Goal: Task Accomplishment & Management: Use online tool/utility

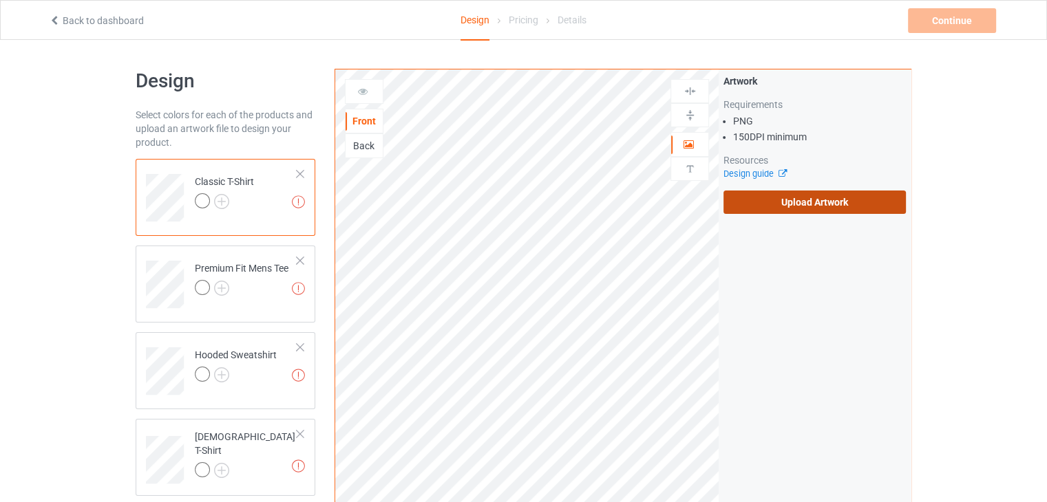
click at [826, 204] on label "Upload Artwork" at bounding box center [814, 202] width 182 height 23
click at [0, 0] on input "Upload Artwork" at bounding box center [0, 0] width 0 height 0
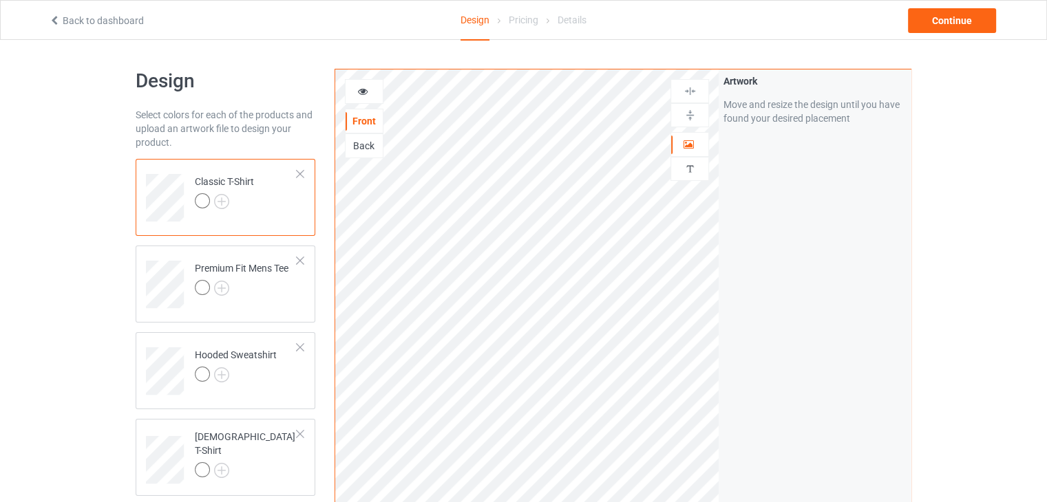
click at [204, 203] on div at bounding box center [202, 200] width 15 height 15
click at [223, 202] on img at bounding box center [221, 201] width 15 height 15
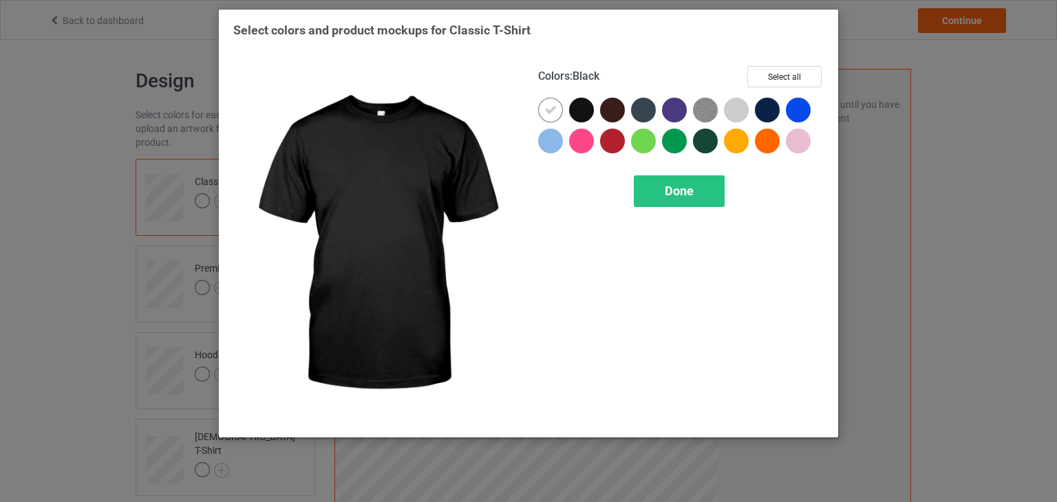
click at [579, 113] on div at bounding box center [581, 110] width 25 height 25
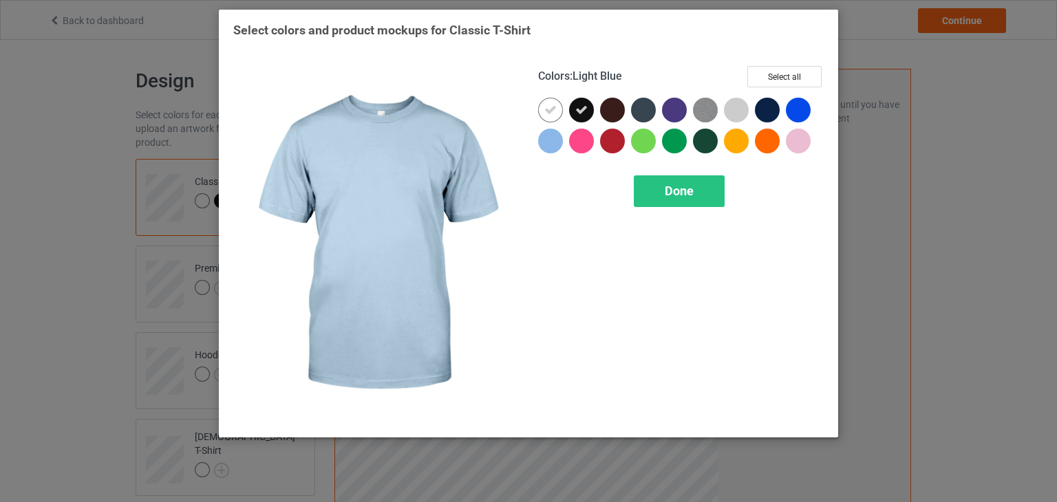
click at [134, 301] on div "Select colors and product mockups for Classic T-Shirt Colors : Light Blue Selec…" at bounding box center [528, 251] width 1057 height 502
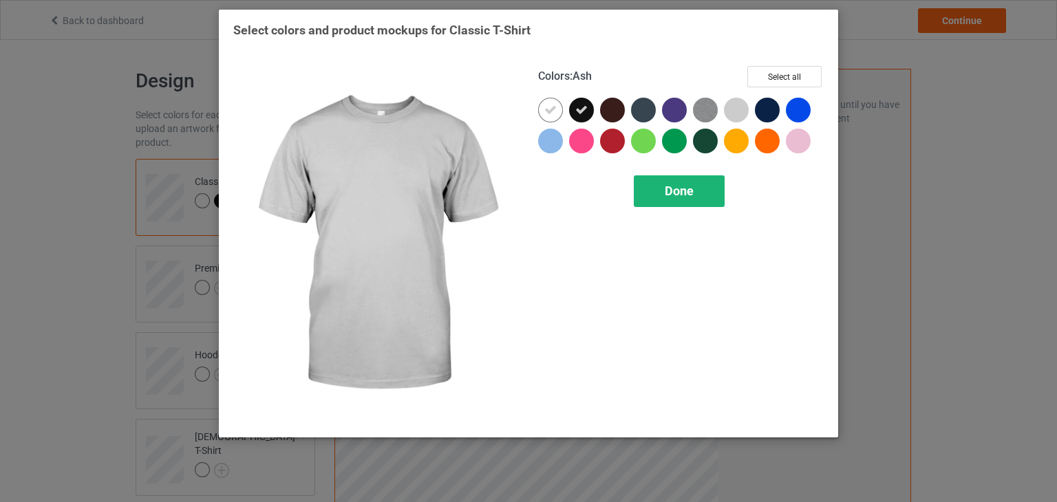
click at [686, 195] on span "Done" at bounding box center [679, 191] width 29 height 14
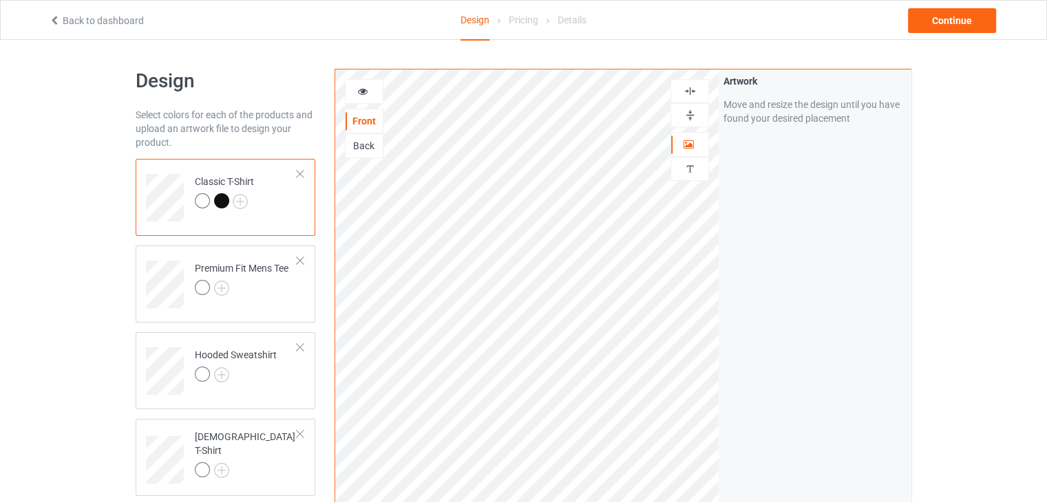
click at [221, 202] on div at bounding box center [221, 200] width 15 height 15
click at [221, 195] on div at bounding box center [221, 200] width 15 height 15
click at [220, 202] on div at bounding box center [221, 200] width 15 height 15
click at [237, 200] on img at bounding box center [240, 201] width 15 height 15
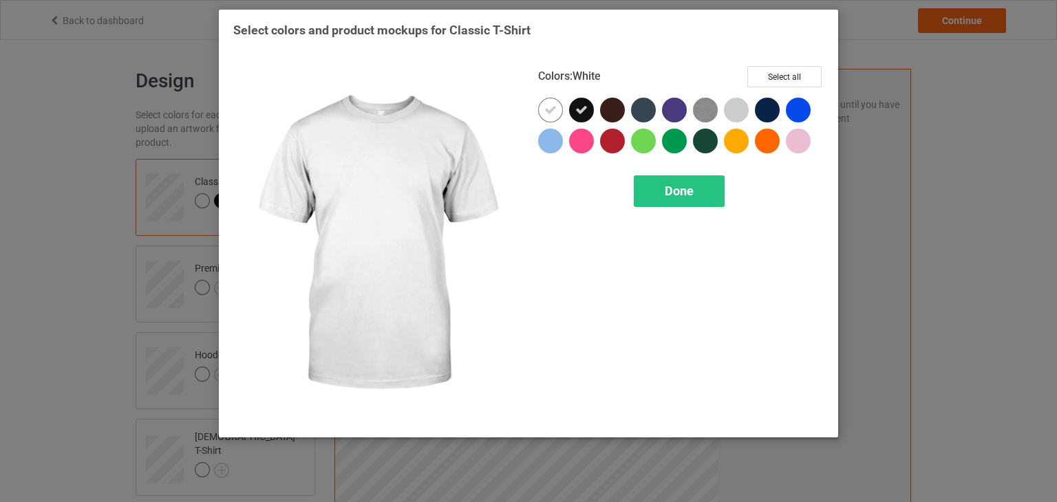
click at [544, 105] on div at bounding box center [550, 110] width 25 height 25
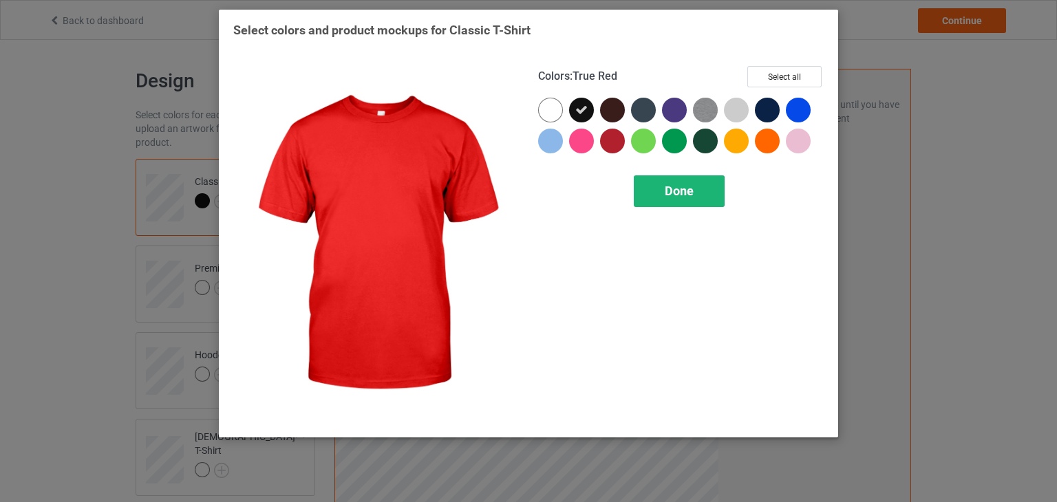
click at [646, 184] on div "Done" at bounding box center [679, 192] width 91 height 32
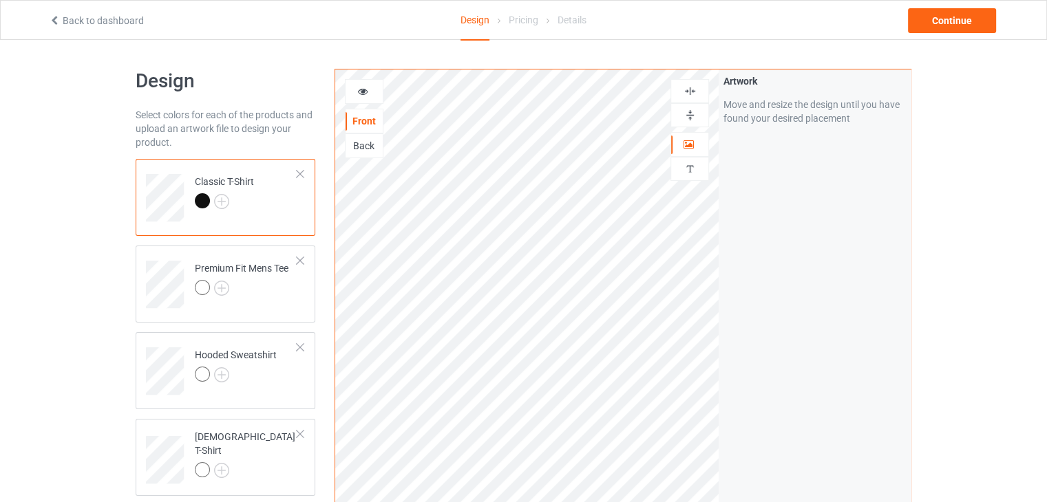
click at [202, 205] on div at bounding box center [202, 200] width 15 height 15
click at [198, 204] on div at bounding box center [202, 200] width 15 height 15
click at [223, 287] on img at bounding box center [221, 288] width 15 height 15
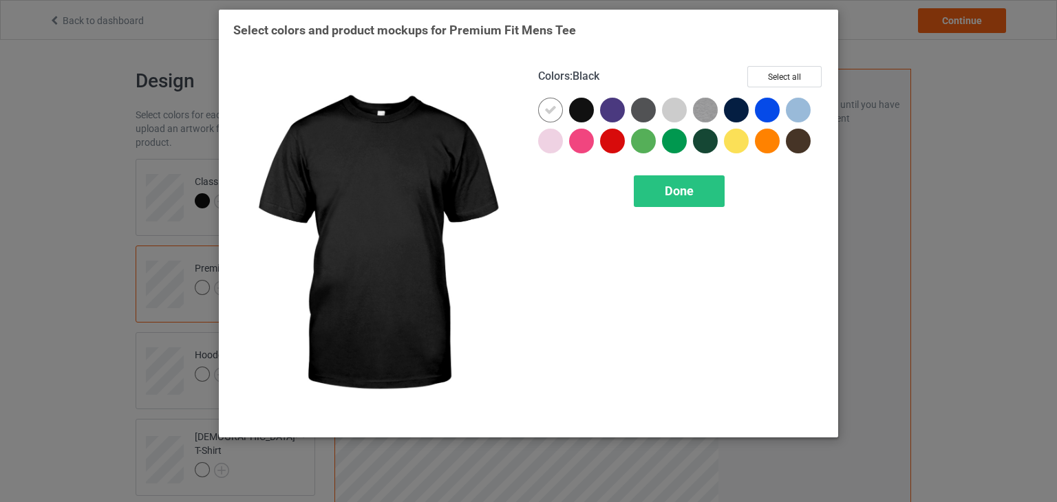
click at [577, 113] on div at bounding box center [581, 110] width 25 height 25
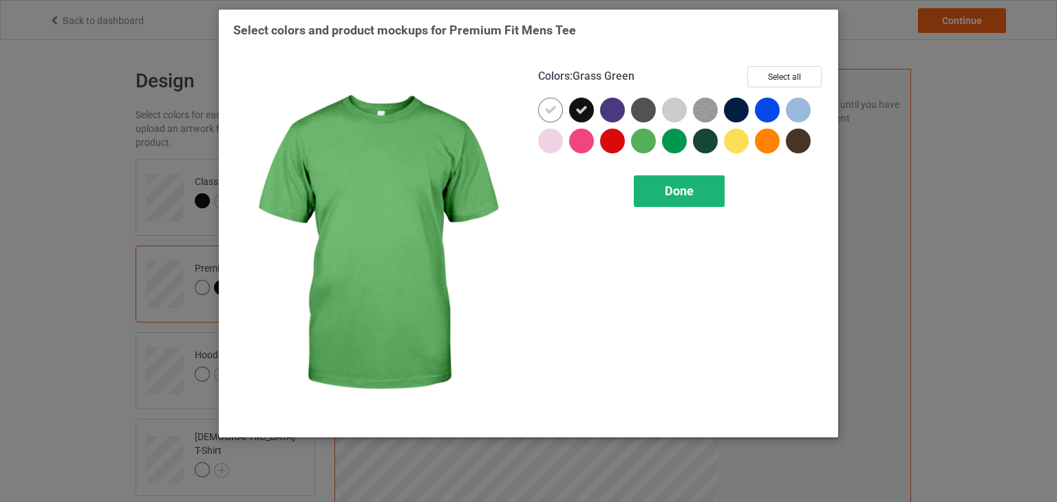
click at [661, 195] on div "Done" at bounding box center [679, 192] width 91 height 32
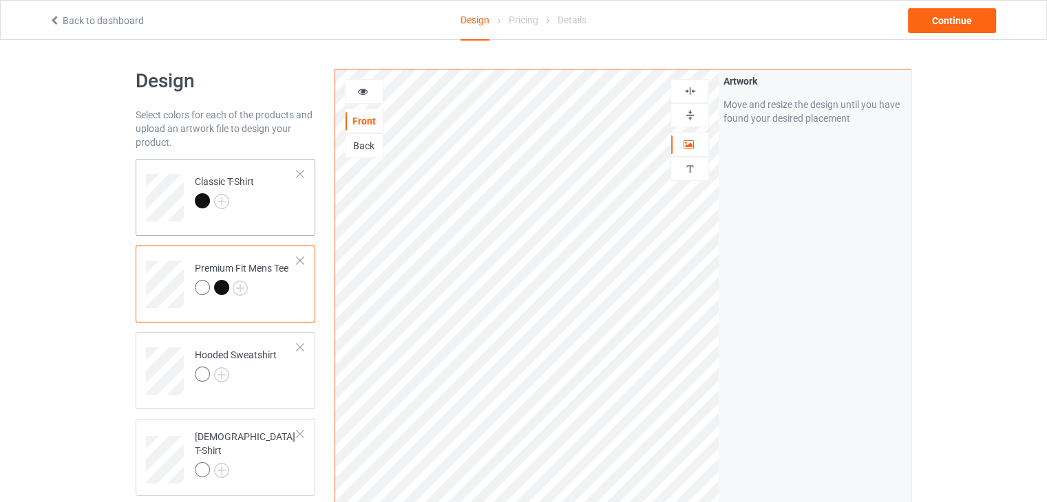
click at [213, 192] on div "Classic T-Shirt" at bounding box center [224, 191] width 59 height 33
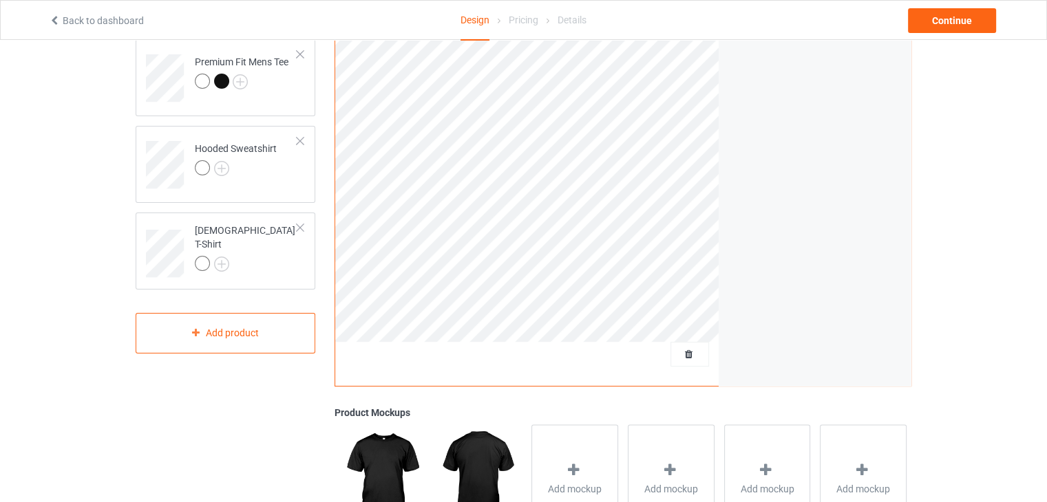
scroll to position [344, 0]
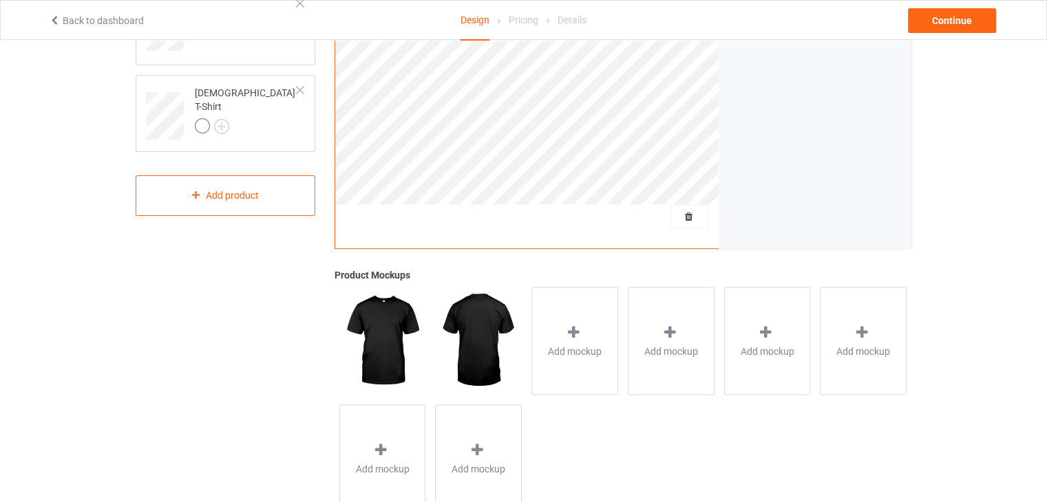
click at [383, 329] on img at bounding box center [382, 340] width 86 height 107
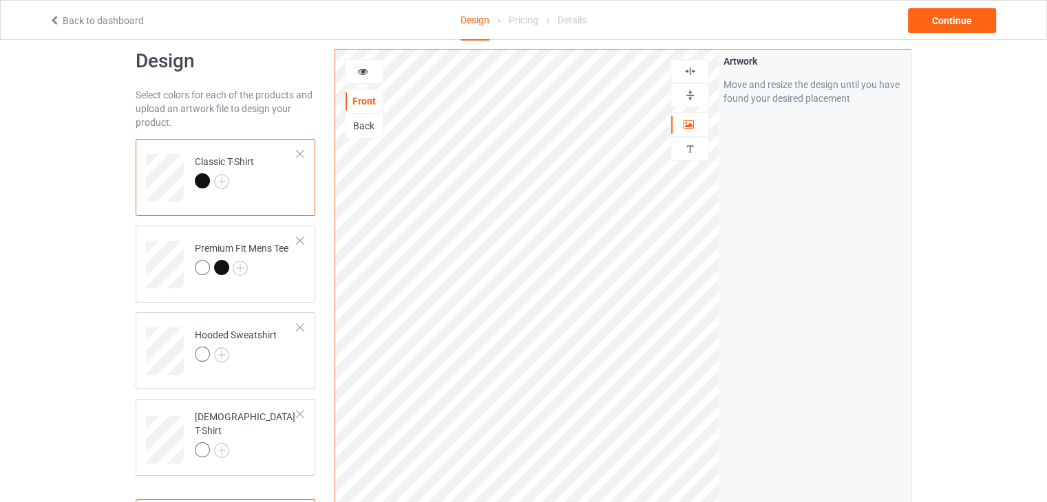
scroll to position [0, 0]
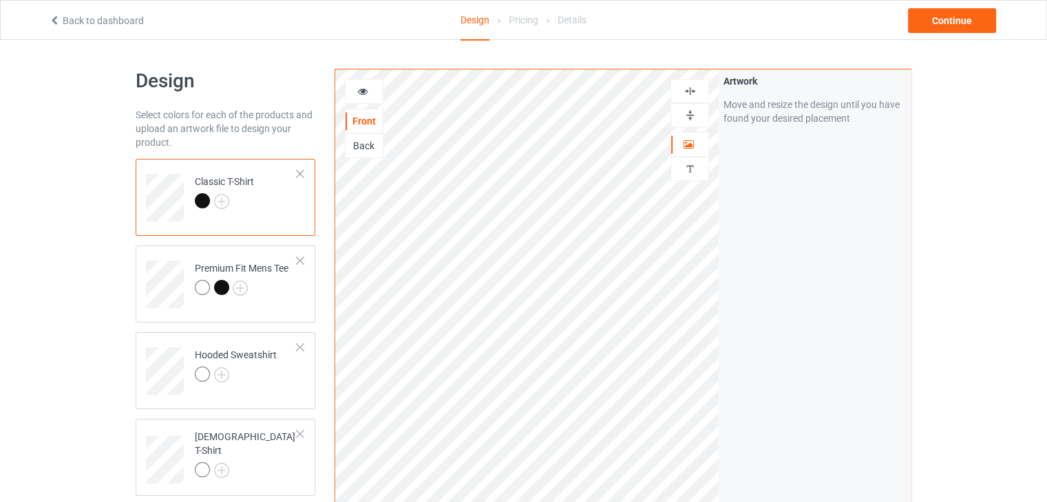
click at [370, 149] on div "Back" at bounding box center [364, 146] width 37 height 14
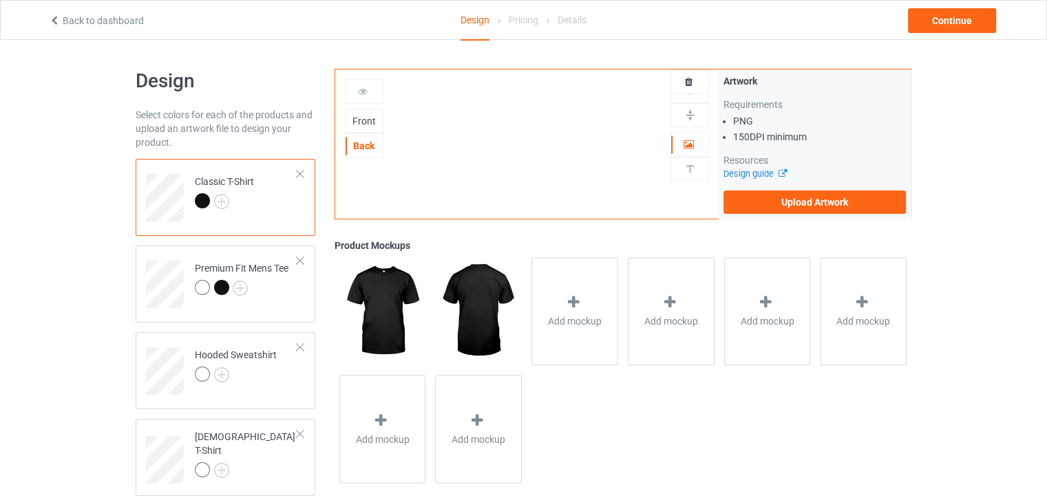
click at [368, 116] on div "Front" at bounding box center [364, 121] width 37 height 14
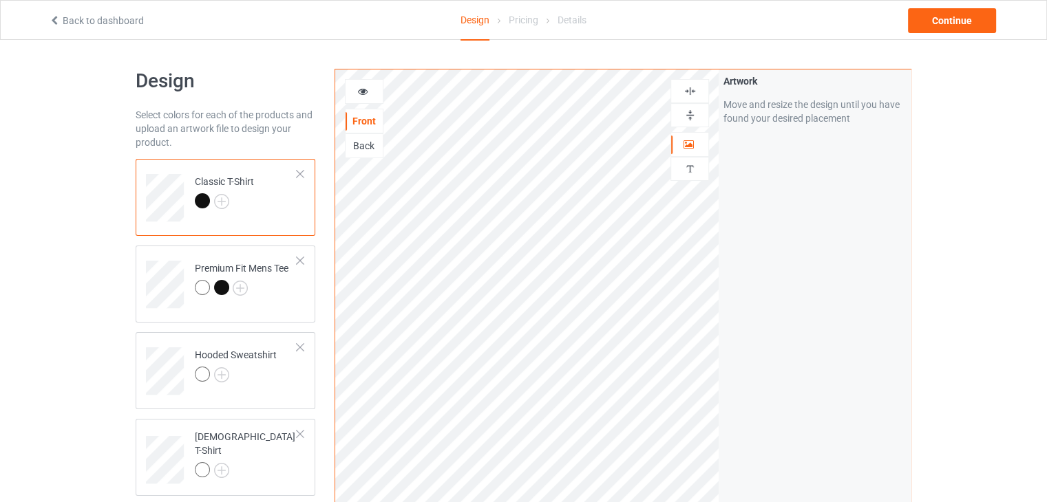
click at [210, 194] on div at bounding box center [204, 202] width 19 height 19
click at [201, 280] on div at bounding box center [202, 287] width 15 height 15
click at [205, 201] on div at bounding box center [202, 200] width 15 height 15
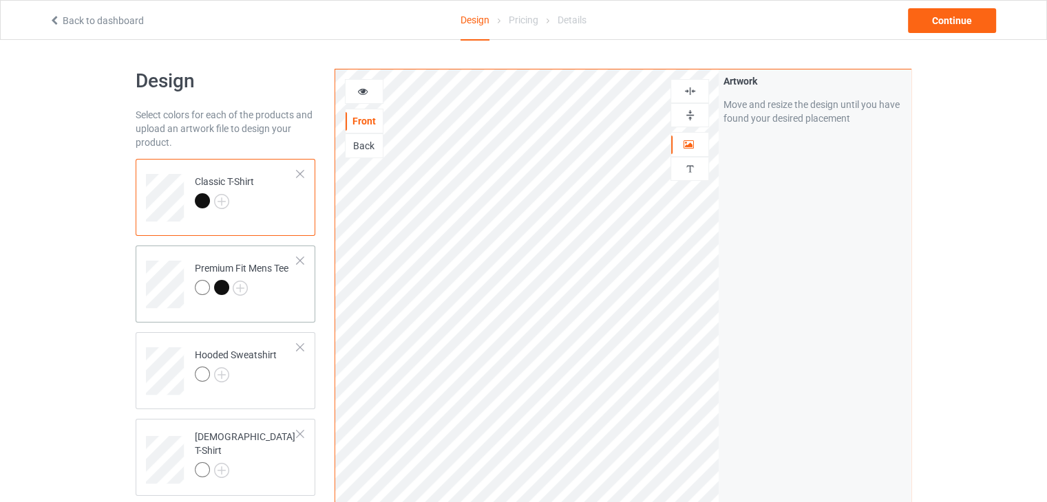
click at [229, 286] on div at bounding box center [221, 287] width 15 height 15
click at [222, 202] on img at bounding box center [221, 201] width 15 height 15
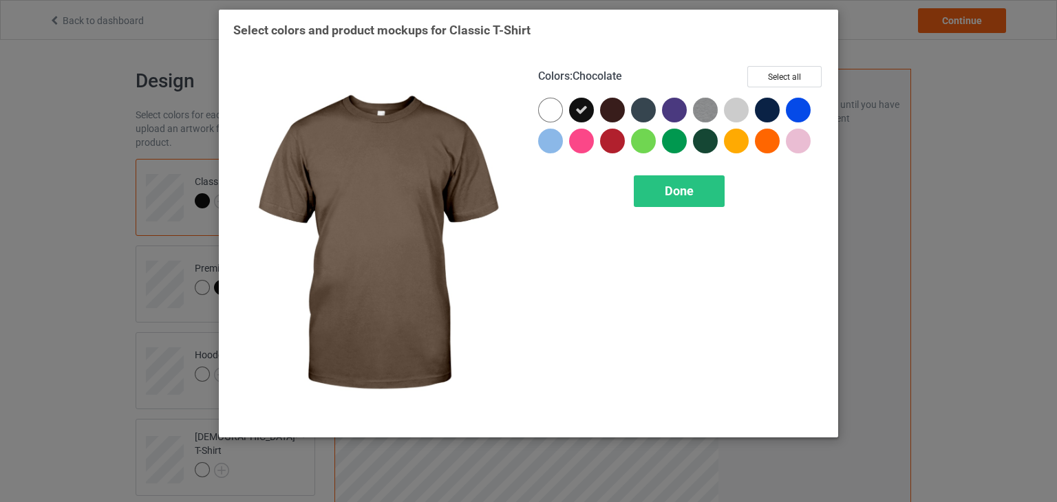
click at [608, 113] on div at bounding box center [612, 110] width 25 height 25
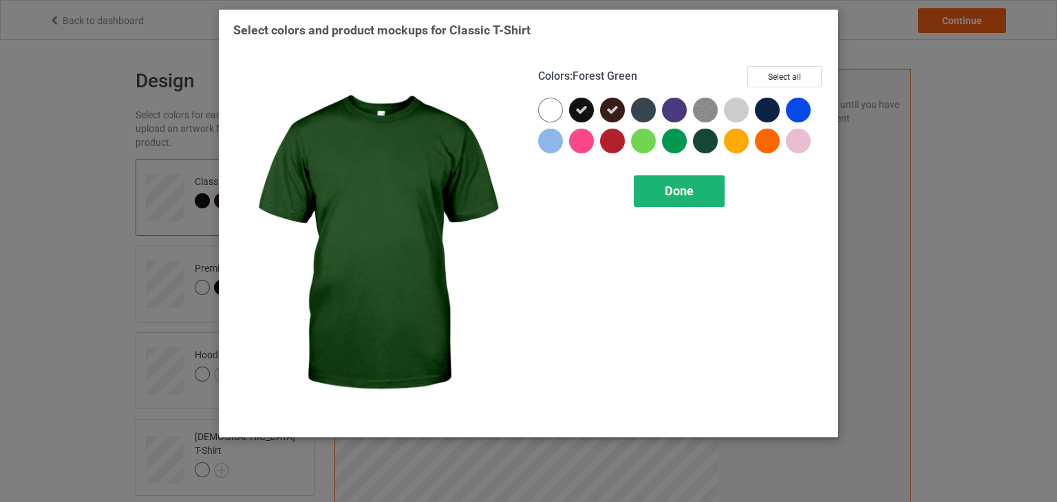
click at [692, 184] on span "Done" at bounding box center [679, 191] width 29 height 14
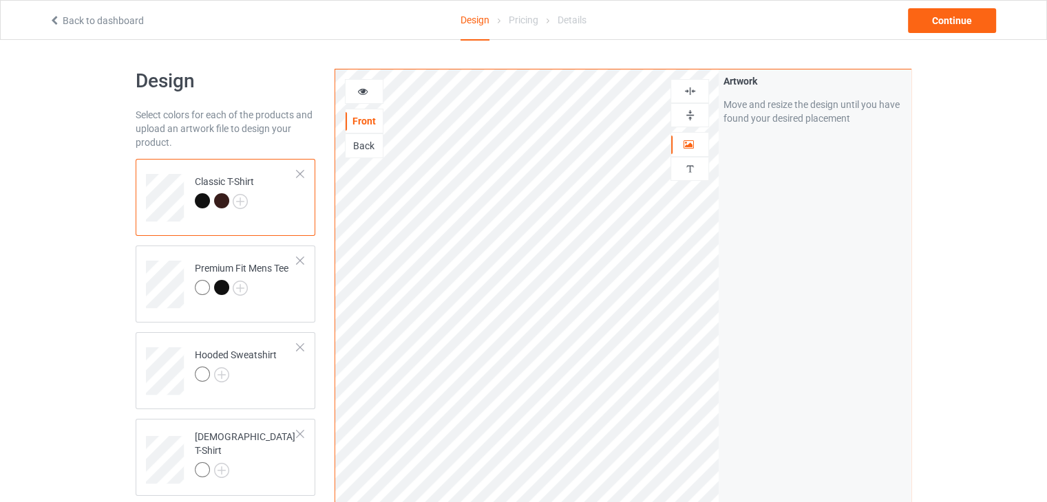
click at [56, 19] on icon at bounding box center [55, 19] width 12 height 10
click at [305, 174] on div "Classic T-Shirt" at bounding box center [226, 197] width 180 height 77
click at [302, 175] on div at bounding box center [300, 174] width 10 height 10
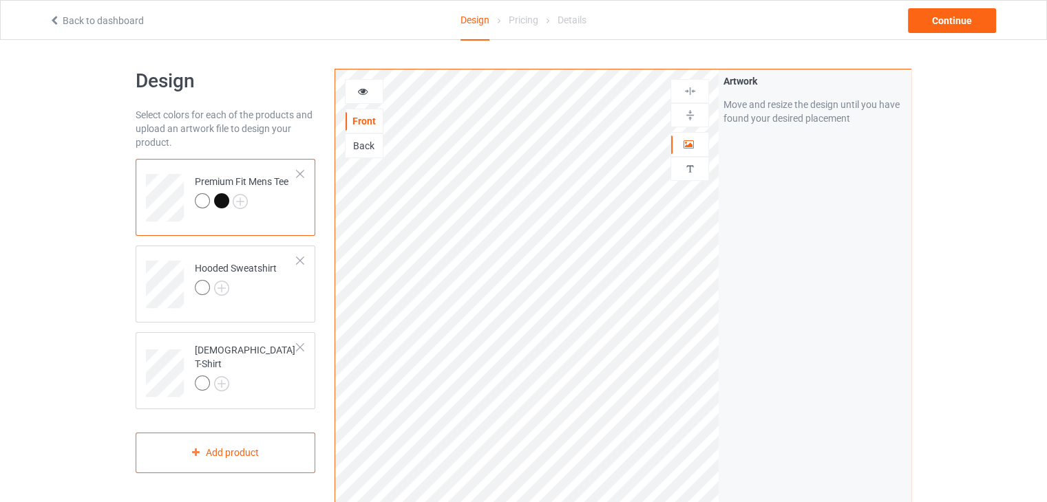
click at [302, 175] on div at bounding box center [300, 174] width 10 height 10
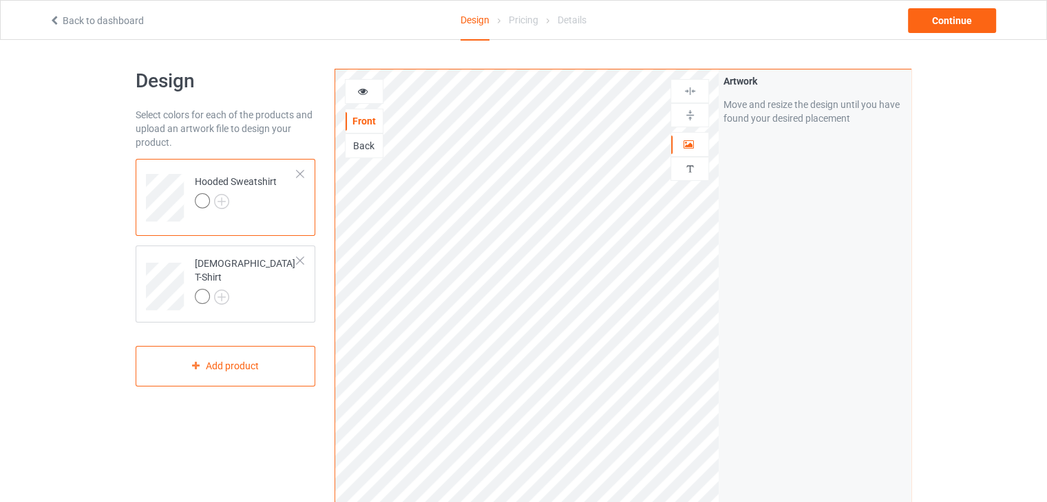
click at [302, 175] on div at bounding box center [300, 174] width 10 height 10
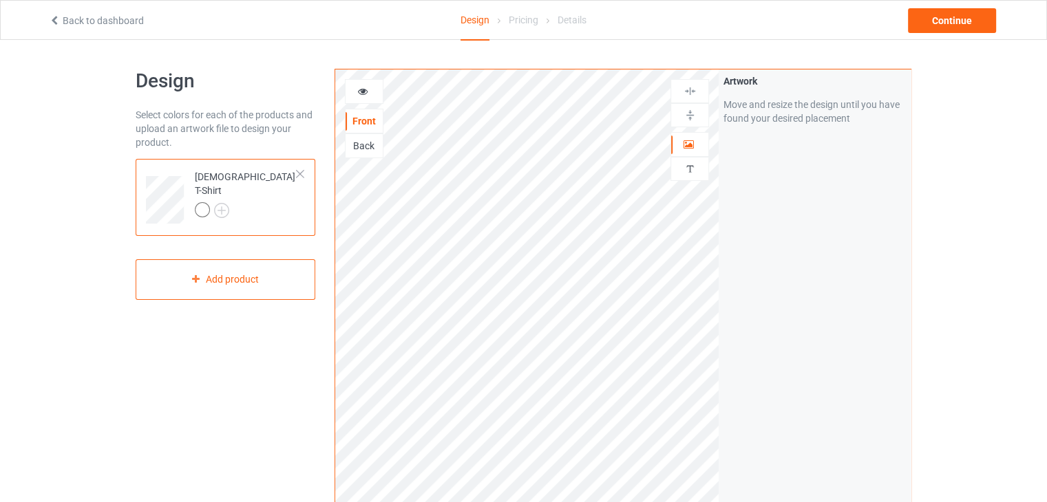
click at [302, 175] on div at bounding box center [300, 174] width 10 height 10
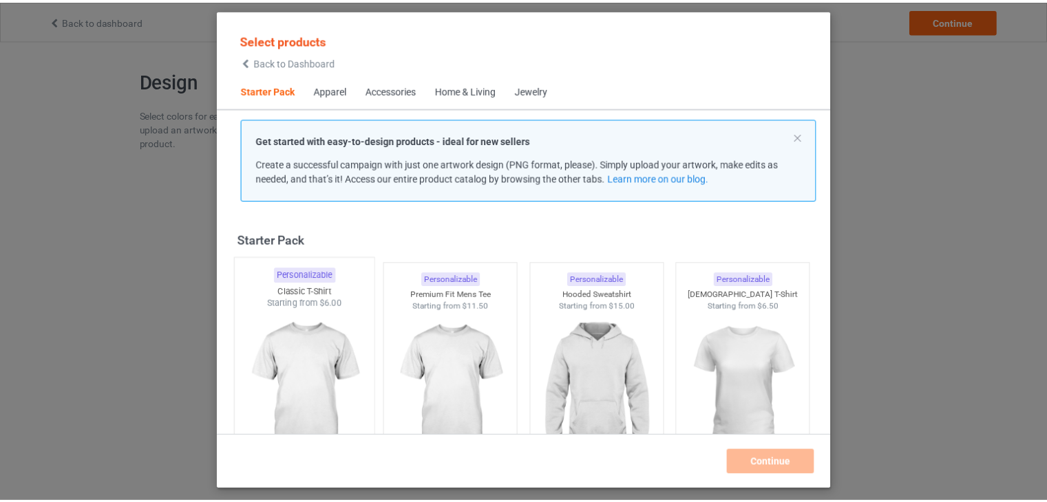
scroll to position [138, 0]
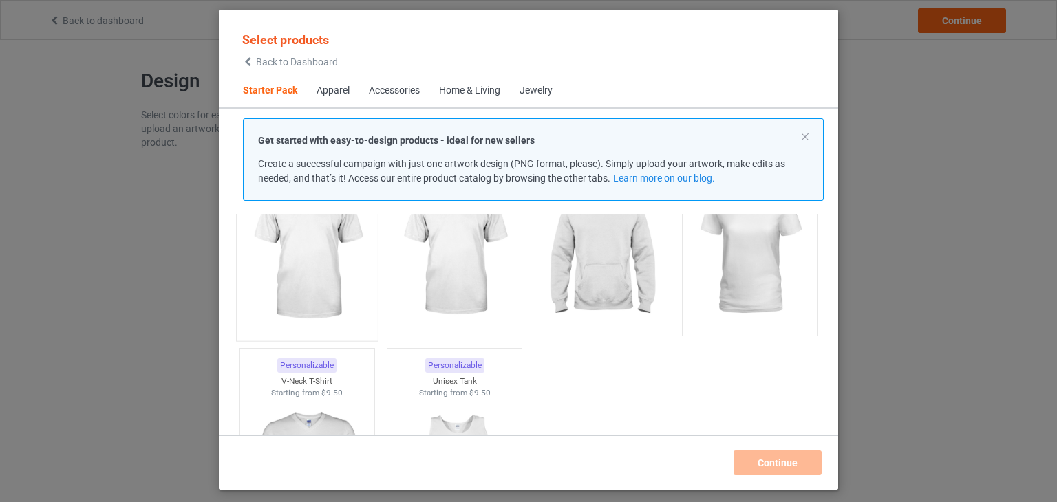
click at [334, 255] on img at bounding box center [306, 253] width 129 height 162
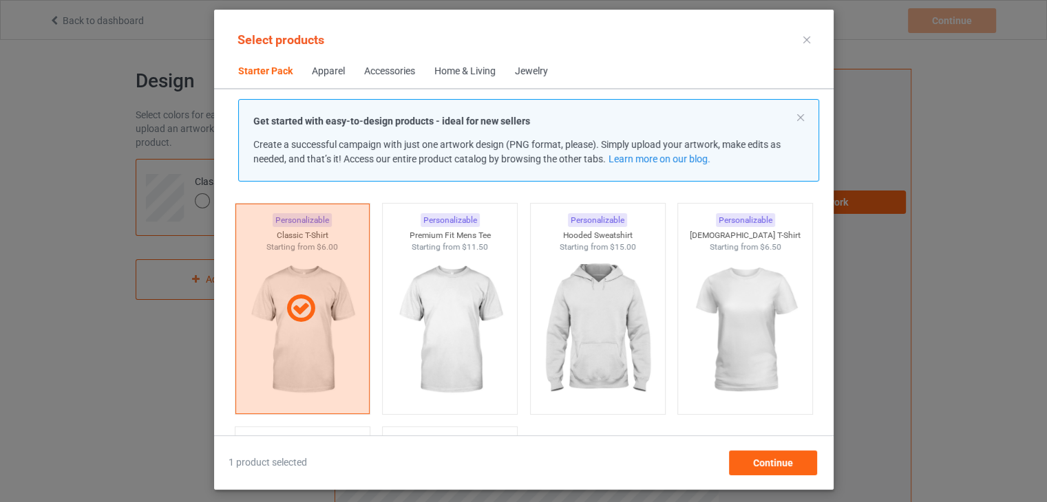
scroll to position [0, 0]
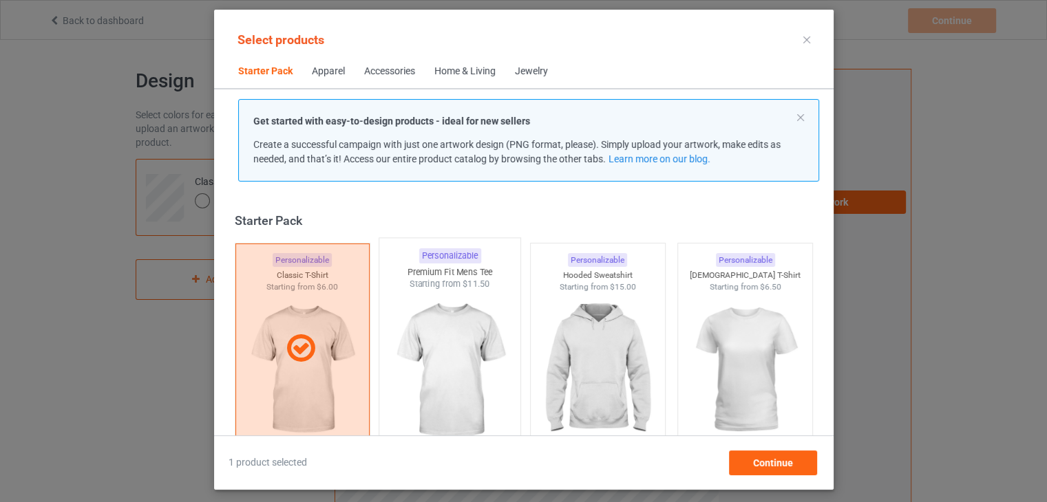
click at [465, 357] on img at bounding box center [449, 371] width 129 height 162
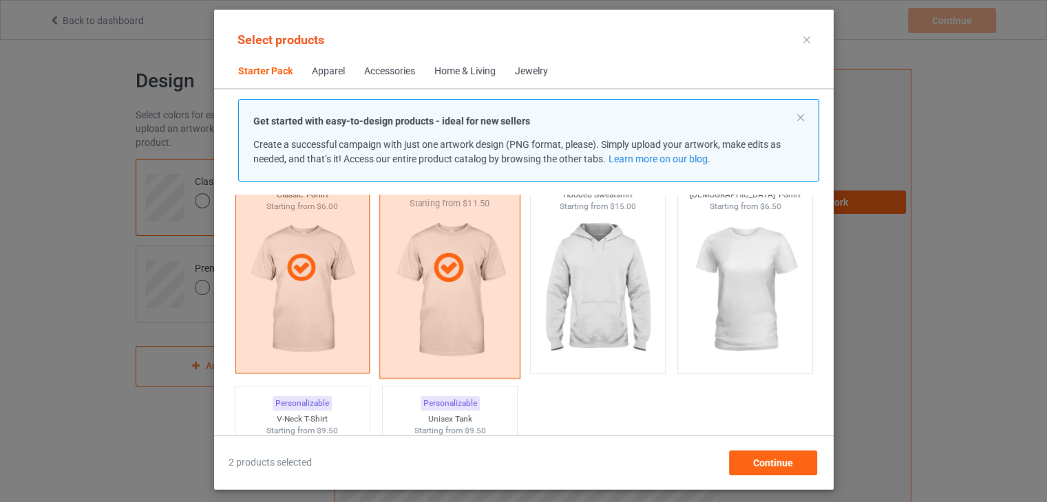
scroll to position [138, 0]
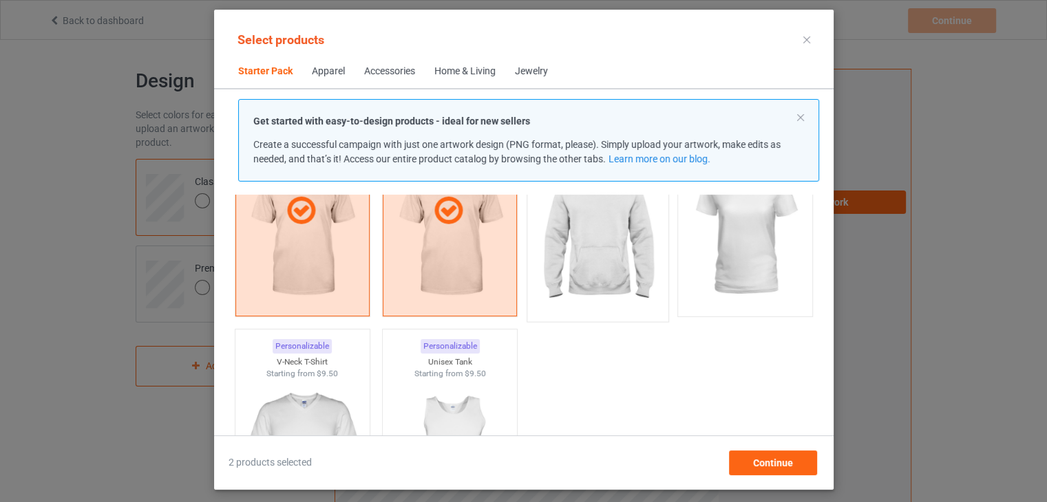
click at [613, 268] on img at bounding box center [597, 234] width 129 height 162
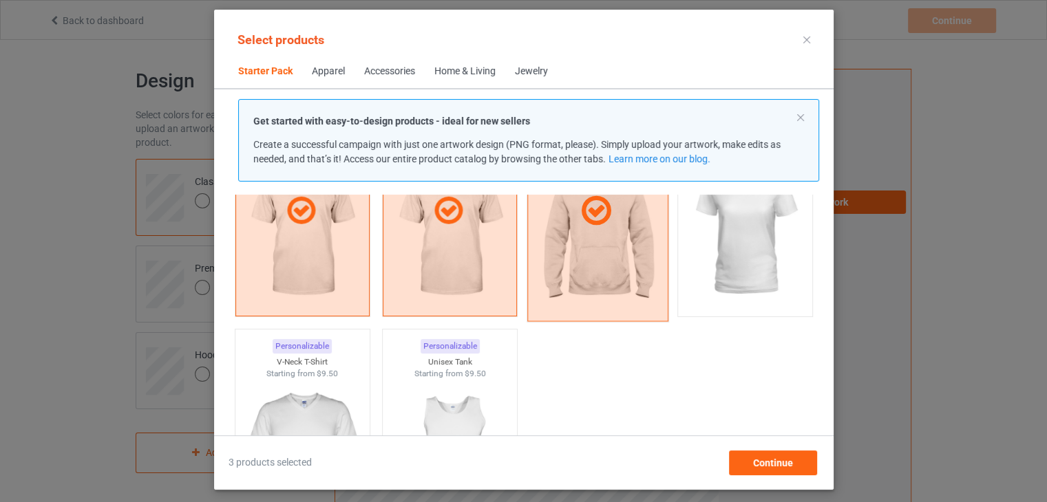
scroll to position [69, 0]
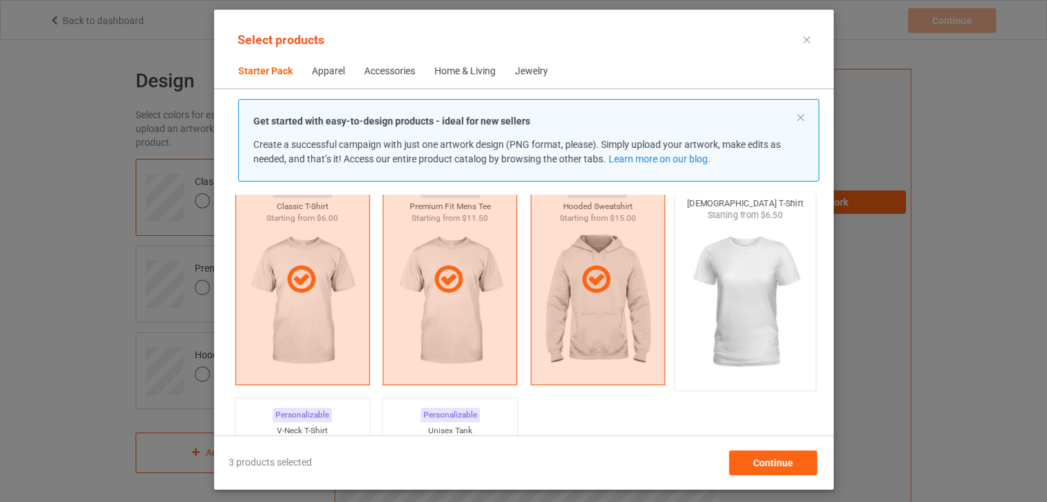
click at [752, 332] on img at bounding box center [744, 303] width 129 height 162
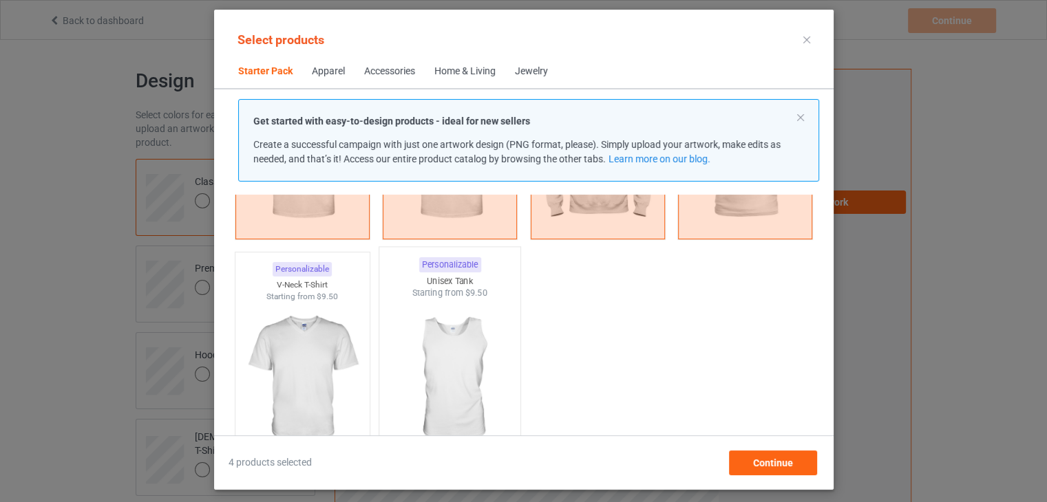
scroll to position [275, 0]
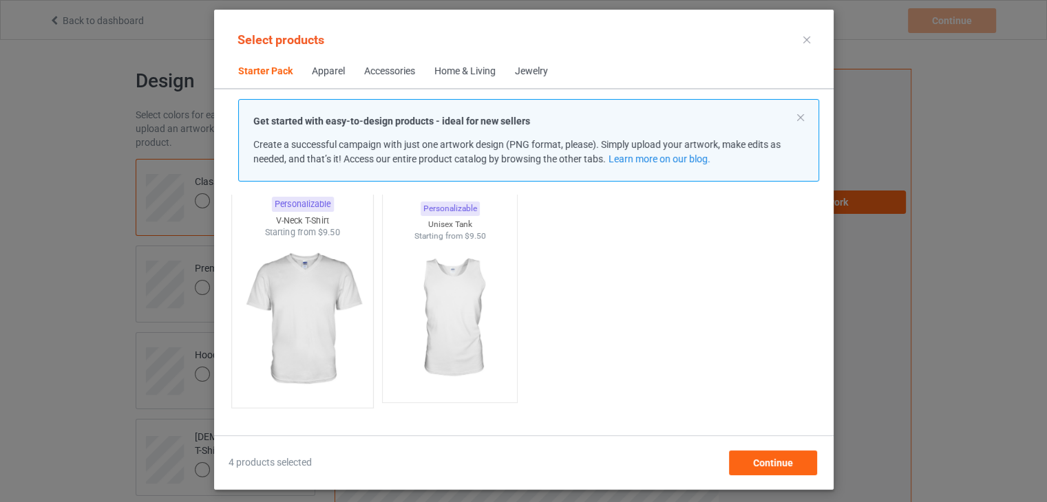
click at [324, 334] on img at bounding box center [301, 320] width 129 height 162
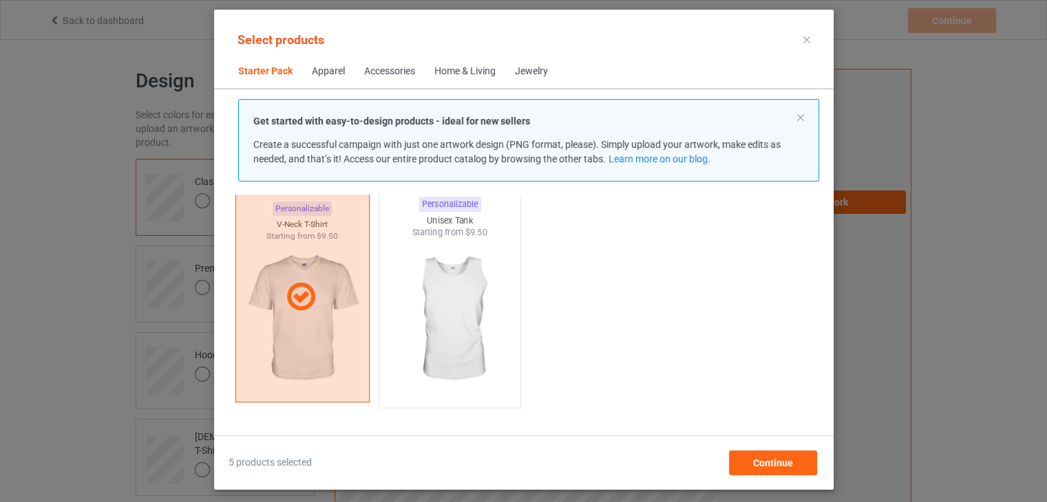
click at [477, 330] on img at bounding box center [449, 320] width 129 height 162
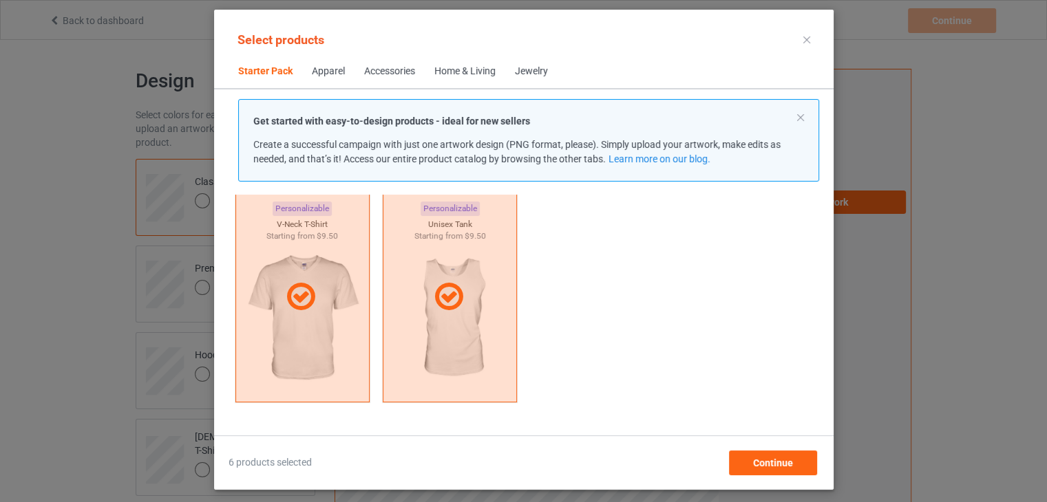
click at [333, 80] on span "Apparel" at bounding box center [328, 71] width 52 height 33
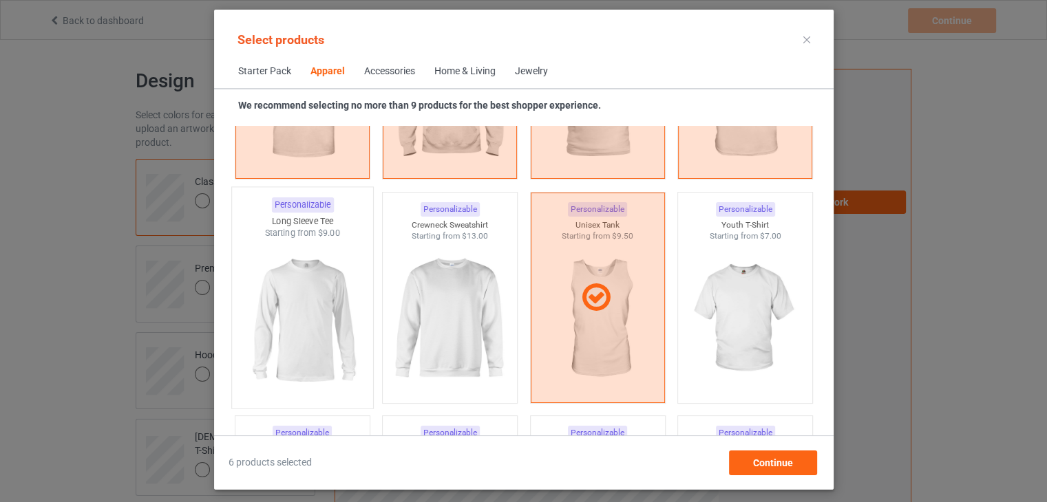
scroll to position [994, 0]
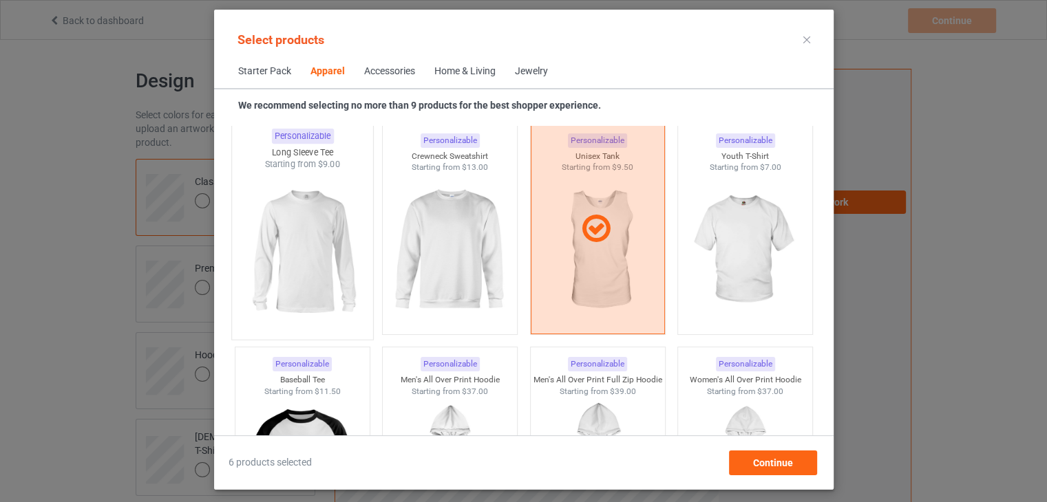
click at [291, 248] on img at bounding box center [301, 252] width 129 height 162
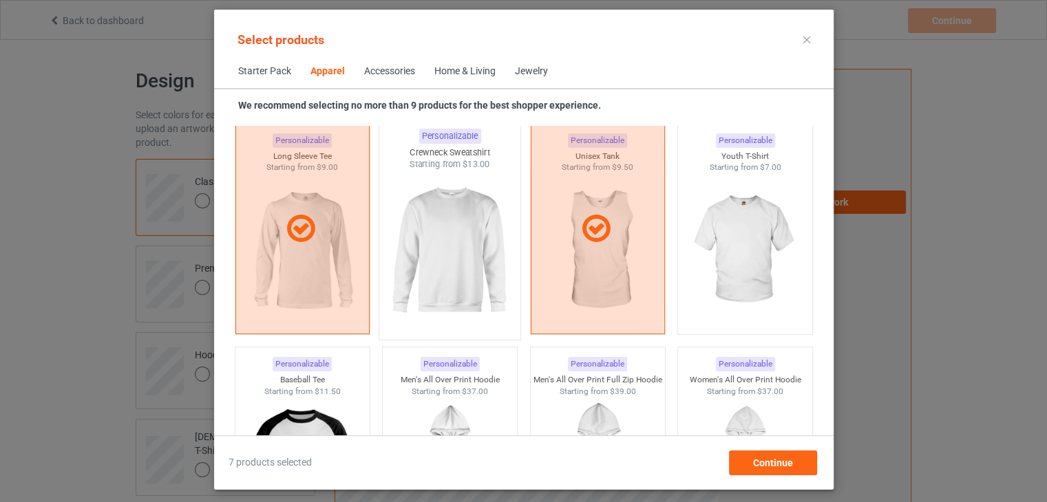
click at [440, 257] on img at bounding box center [449, 252] width 129 height 162
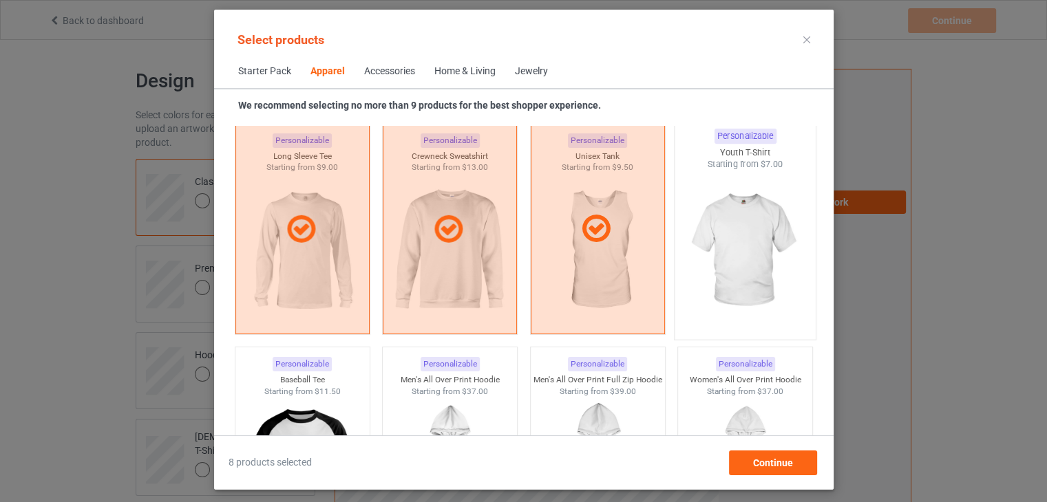
click at [701, 265] on img at bounding box center [744, 252] width 129 height 162
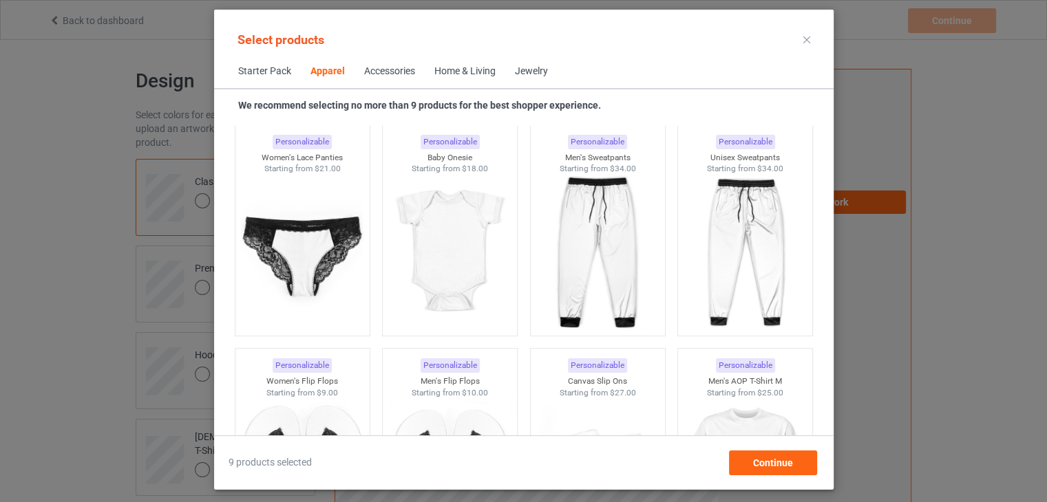
scroll to position [2026, 0]
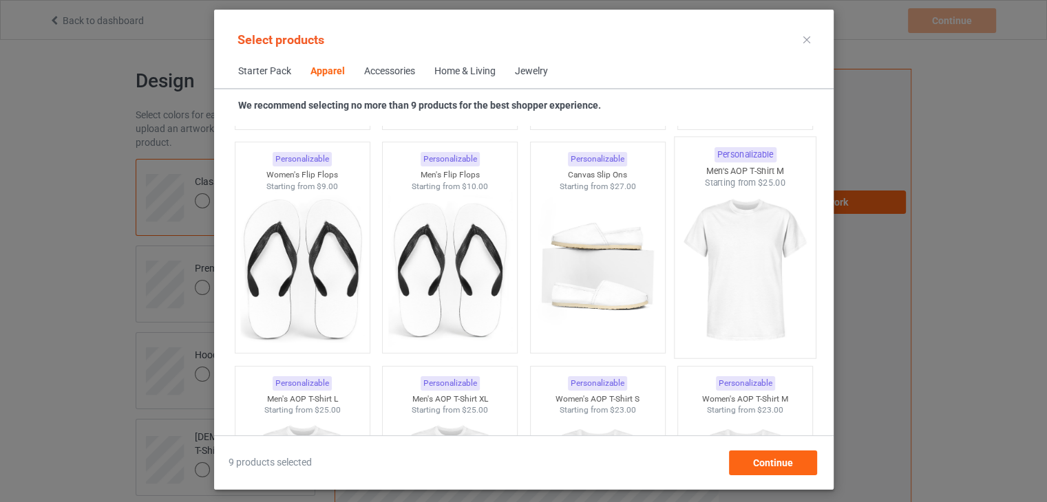
click at [741, 279] on img at bounding box center [744, 270] width 129 height 162
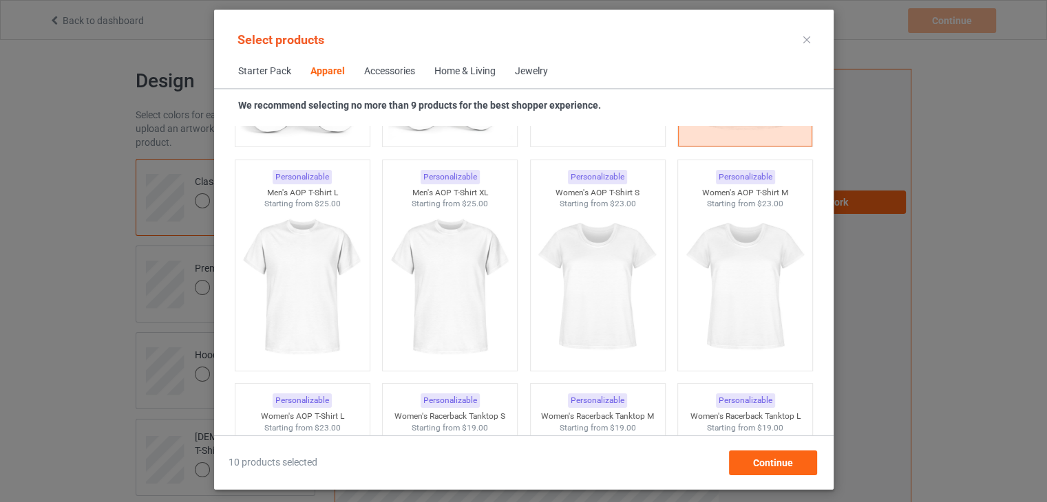
scroll to position [2370, 0]
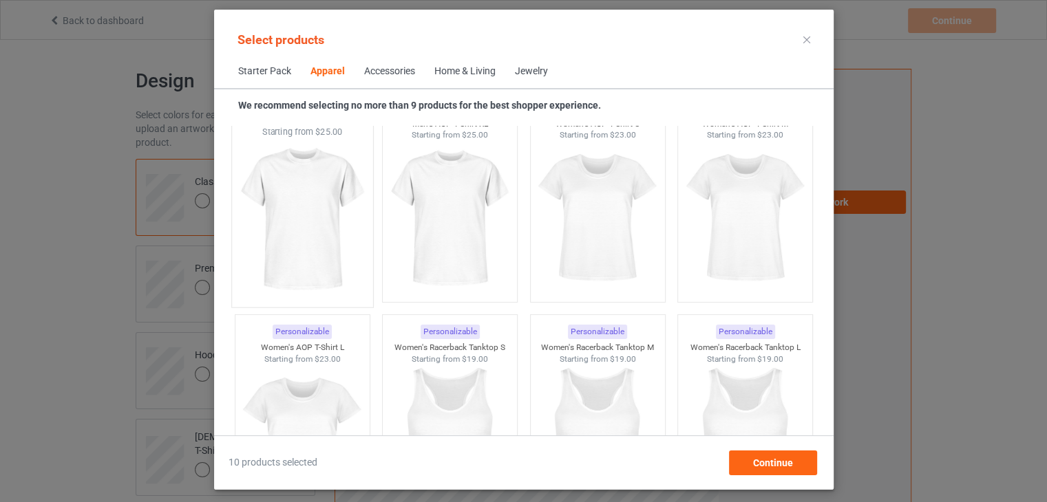
click at [297, 225] on img at bounding box center [301, 219] width 129 height 162
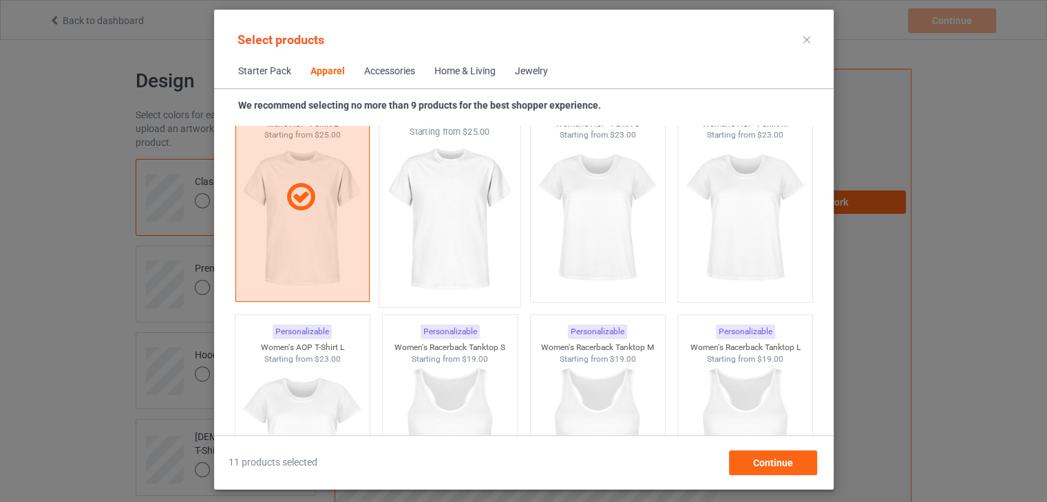
click at [432, 226] on img at bounding box center [449, 219] width 129 height 162
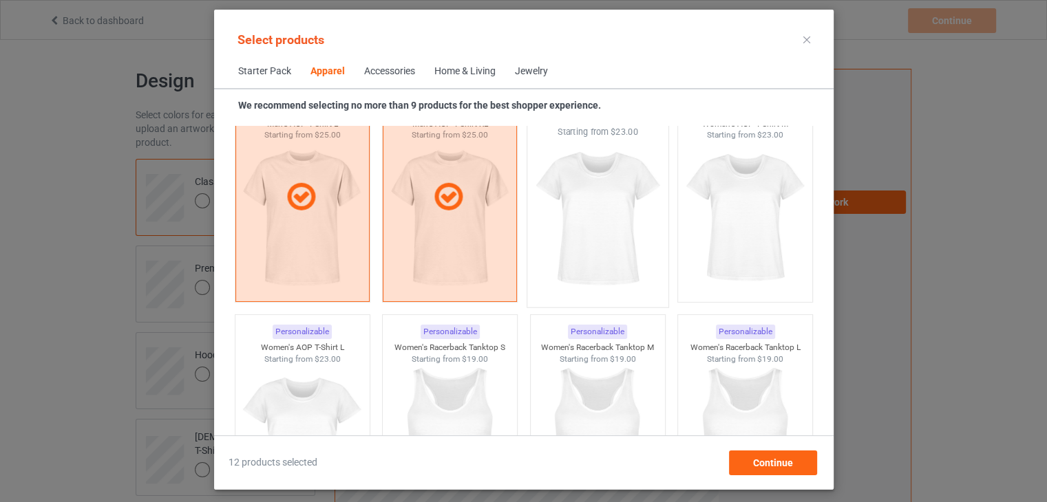
click at [567, 226] on img at bounding box center [597, 219] width 129 height 162
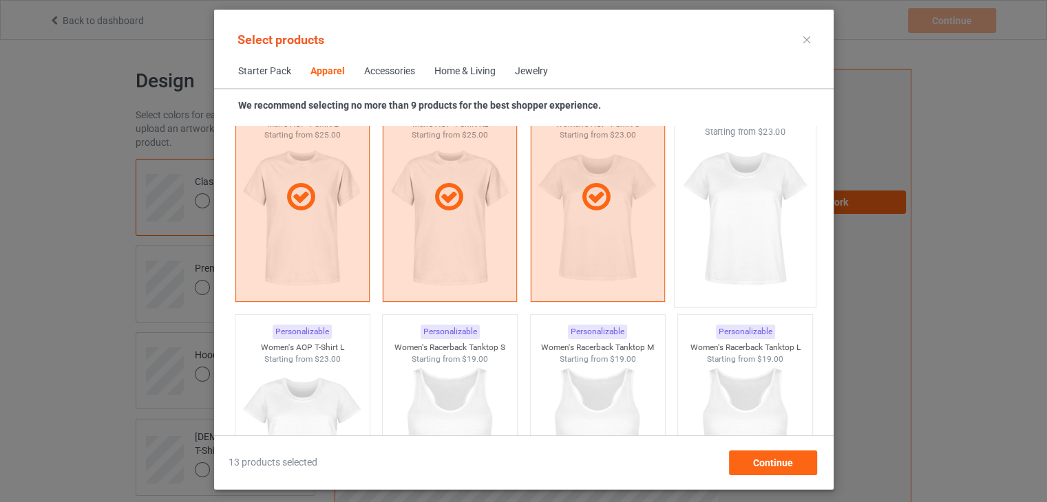
click at [728, 240] on img at bounding box center [744, 219] width 129 height 162
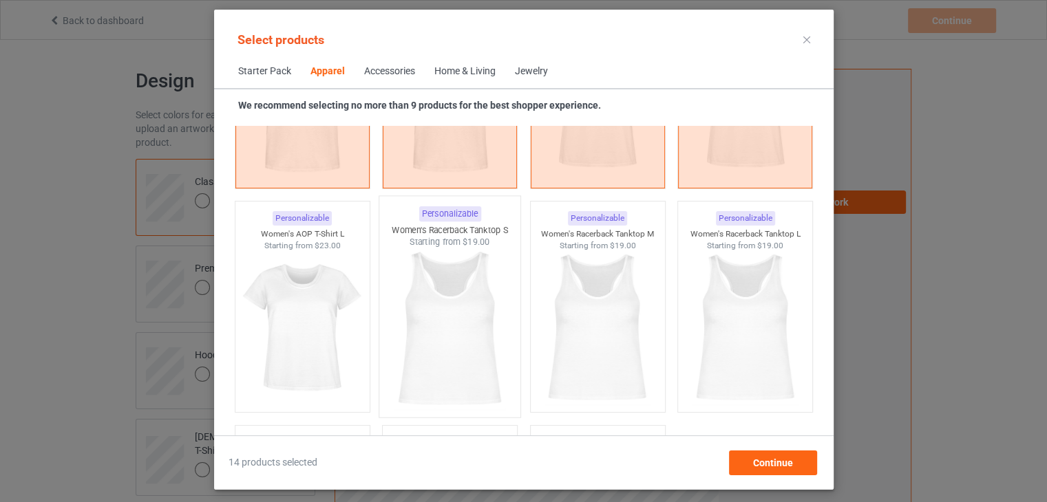
scroll to position [2508, 0]
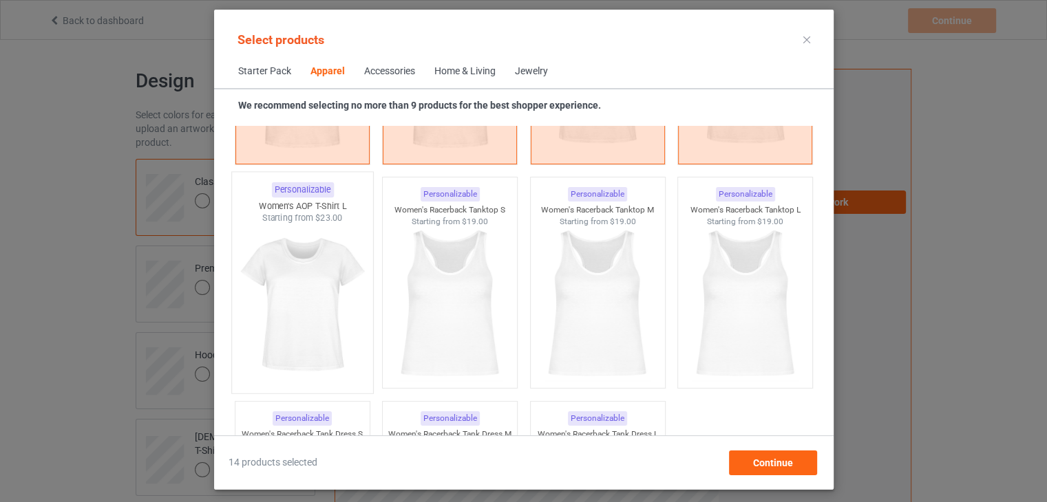
click at [291, 306] on img at bounding box center [301, 305] width 129 height 162
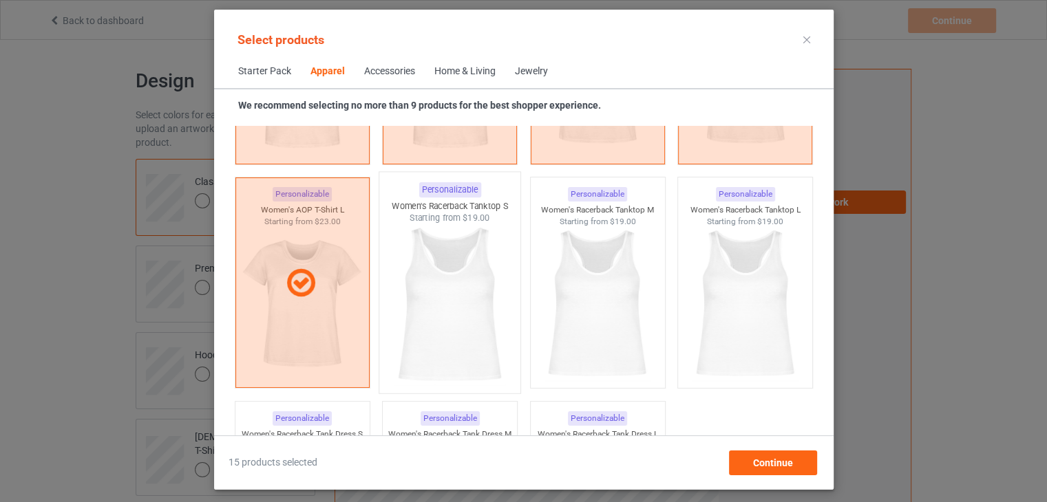
click at [447, 305] on img at bounding box center [449, 305] width 129 height 162
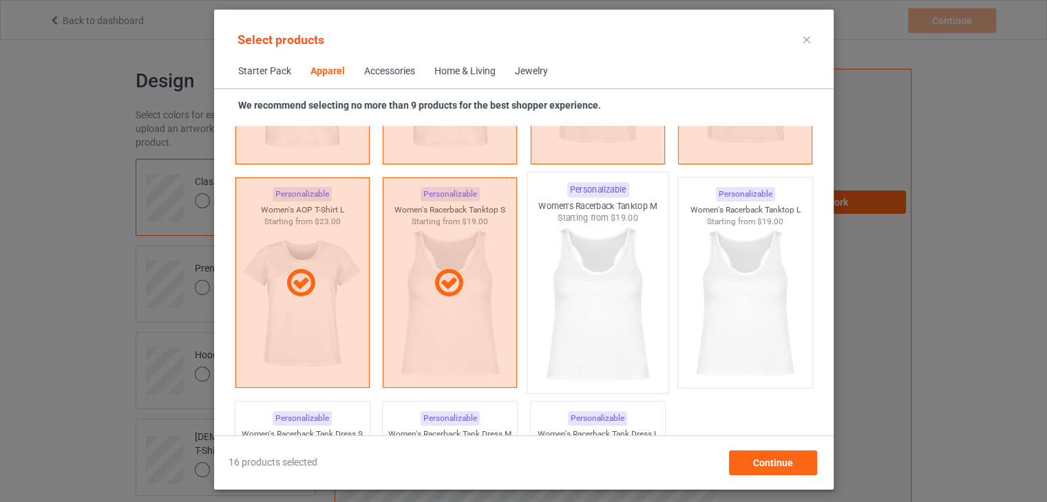
click at [592, 315] on img at bounding box center [597, 305] width 129 height 162
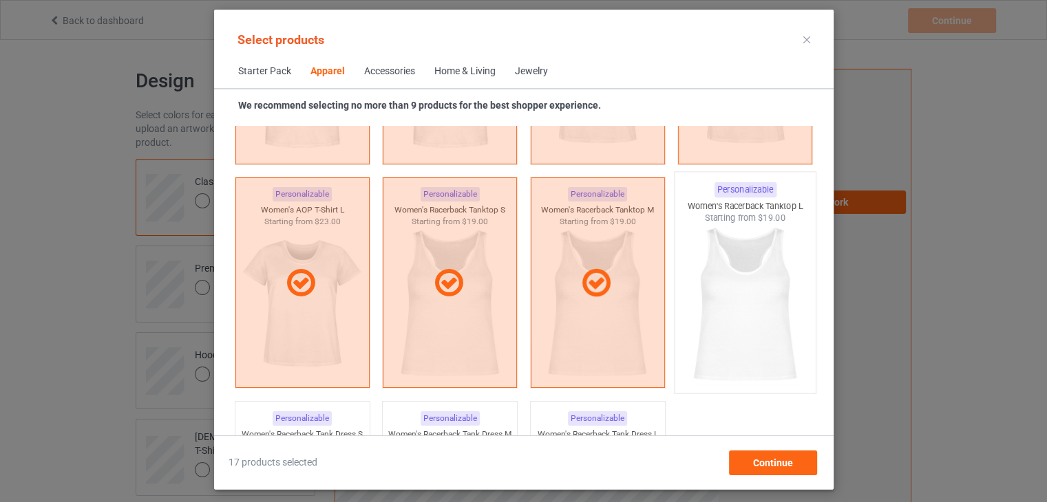
click at [732, 313] on img at bounding box center [744, 305] width 129 height 162
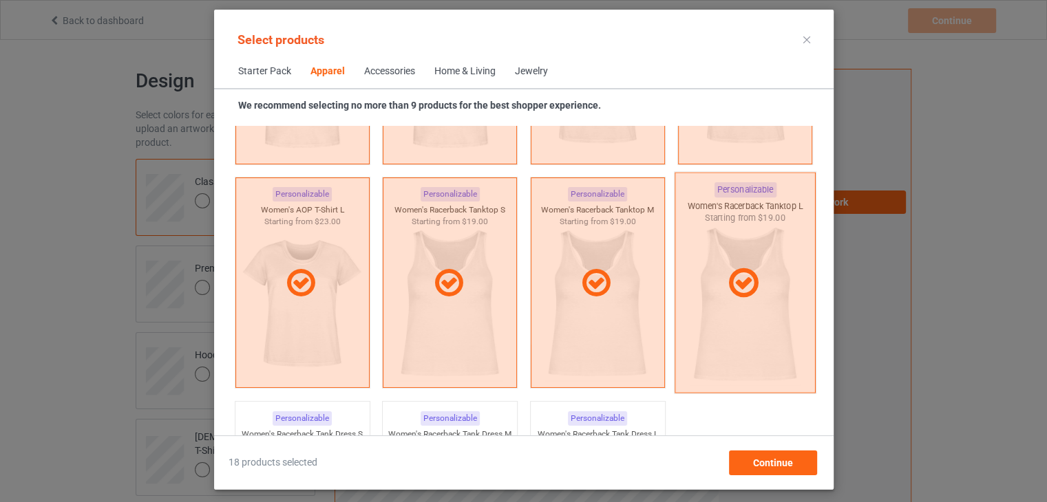
scroll to position [2715, 0]
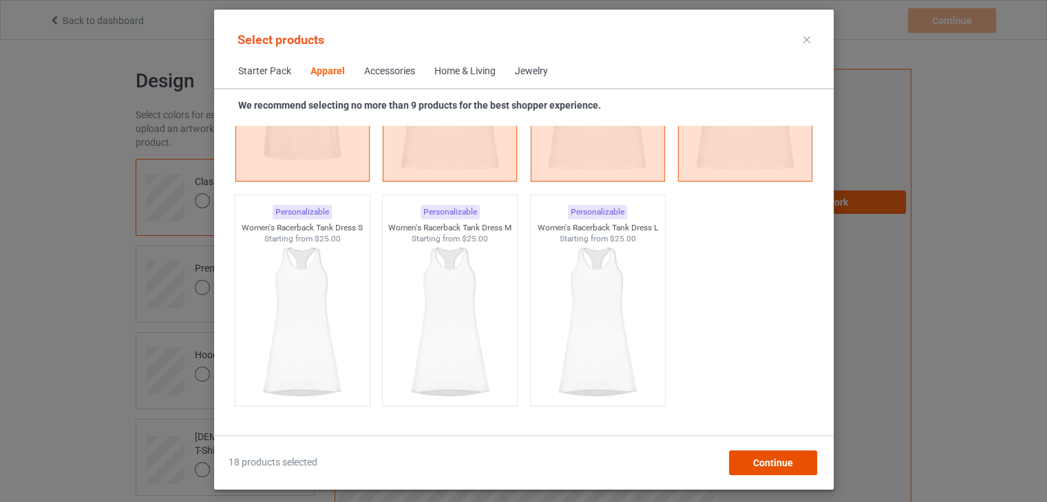
click at [782, 463] on span "Continue" at bounding box center [772, 463] width 40 height 11
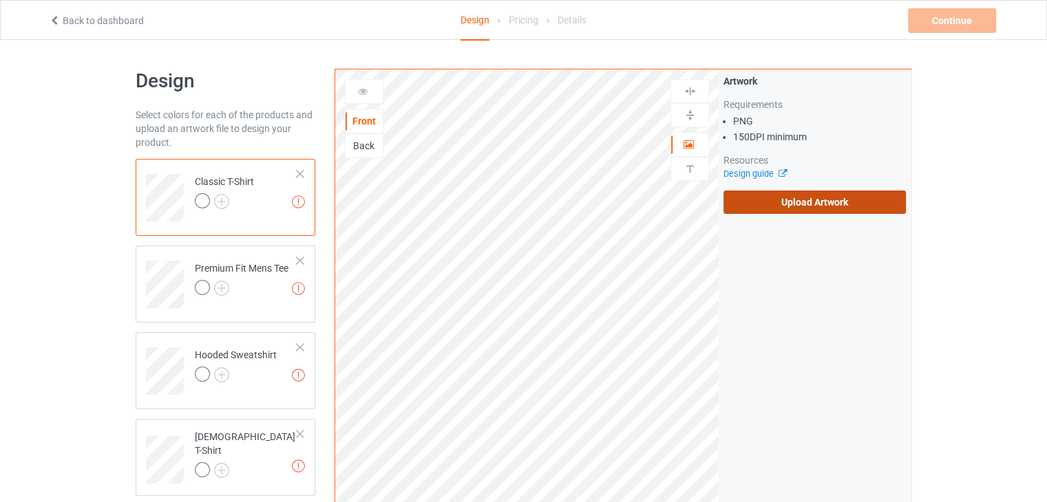
click at [771, 205] on label "Upload Artwork" at bounding box center [814, 202] width 182 height 23
click at [0, 0] on input "Upload Artwork" at bounding box center [0, 0] width 0 height 0
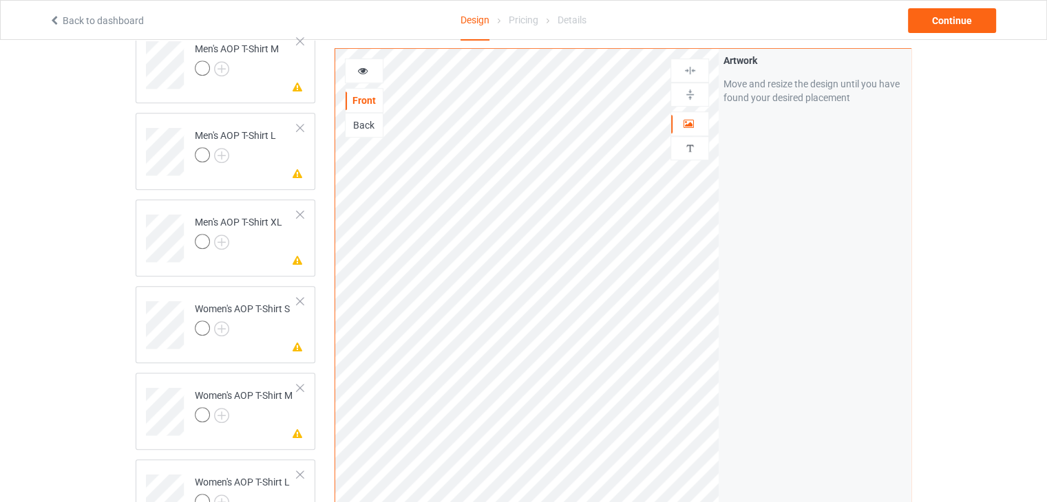
scroll to position [1101, 0]
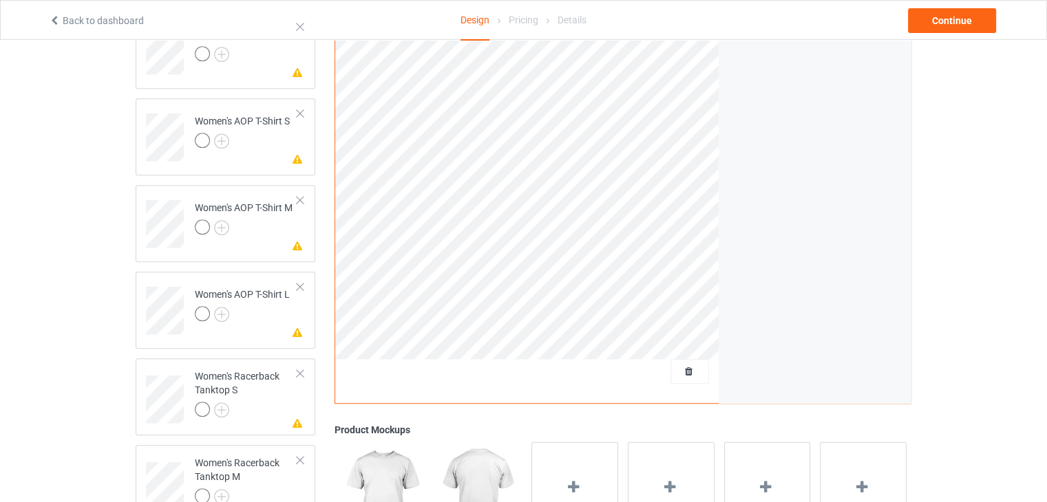
click at [393, 465] on img at bounding box center [382, 496] width 86 height 107
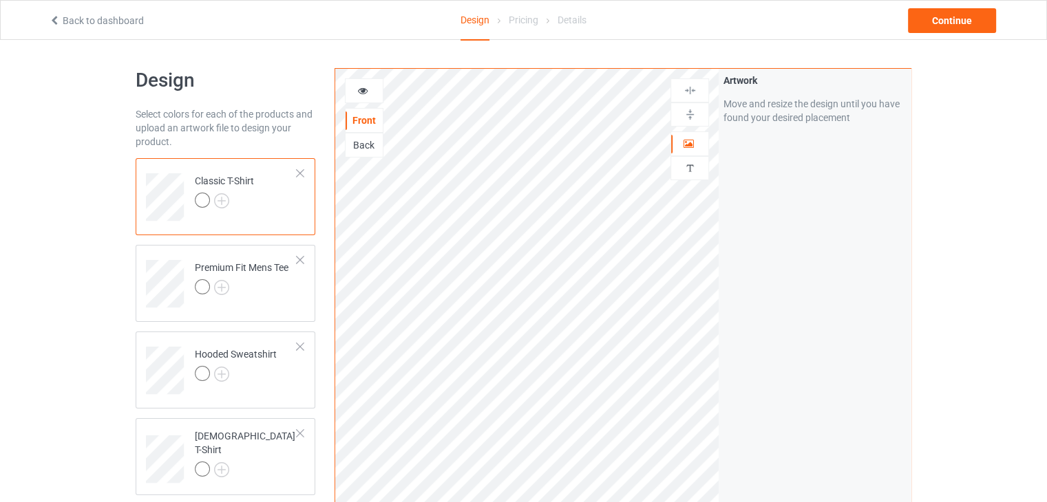
scroll to position [0, 0]
click at [363, 94] on icon at bounding box center [363, 90] width 12 height 10
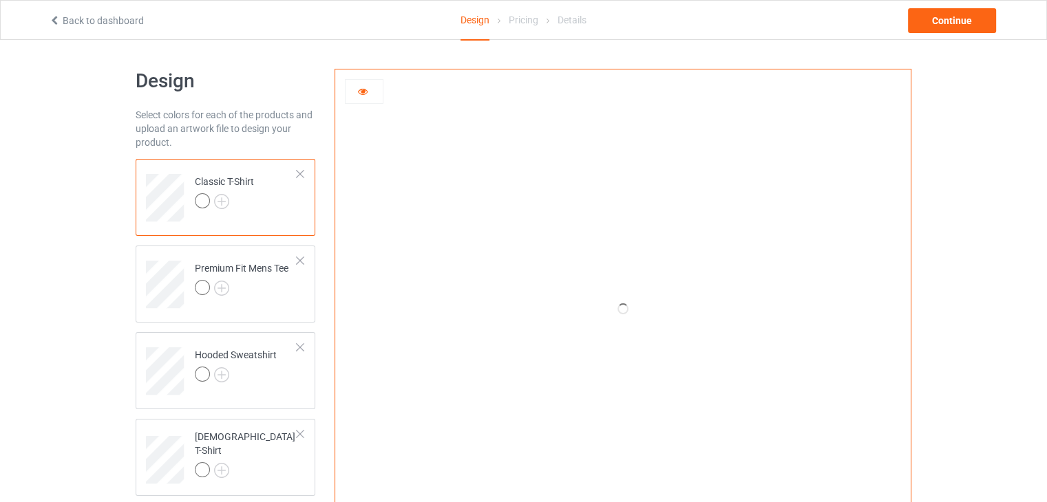
click at [366, 92] on icon at bounding box center [363, 90] width 12 height 10
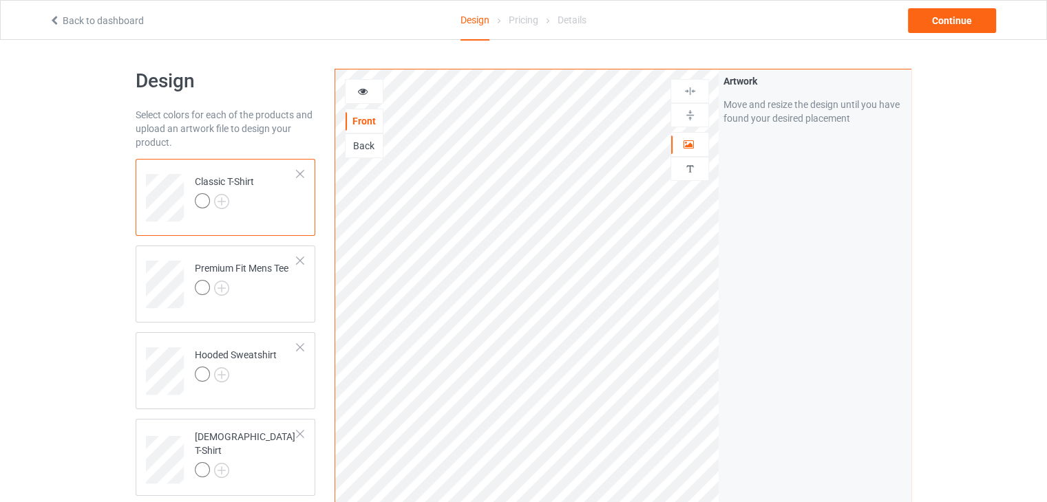
click at [219, 180] on div "Classic T-Shirt" at bounding box center [224, 191] width 59 height 33
click at [202, 279] on div "Premium Fit Mens Tee" at bounding box center [242, 278] width 94 height 33
click at [228, 201] on img at bounding box center [221, 201] width 15 height 15
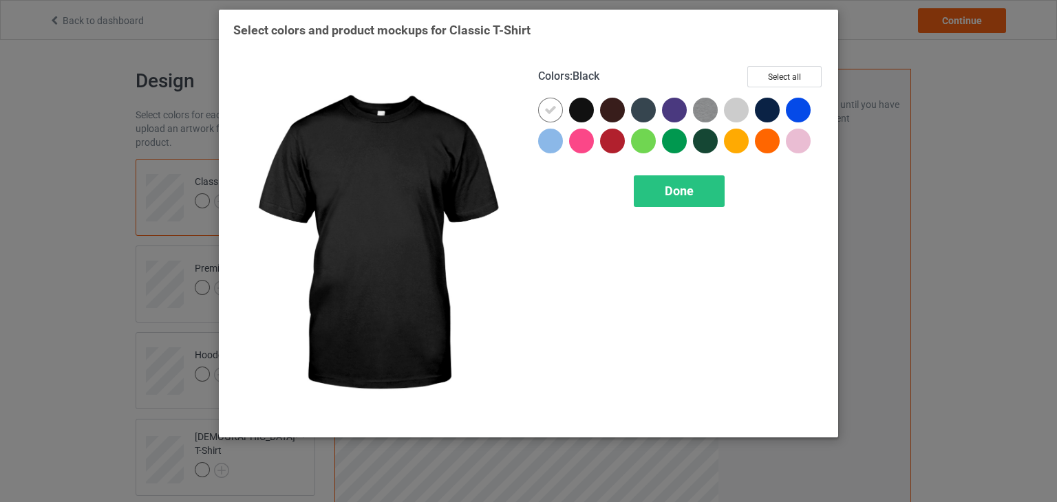
click at [586, 108] on div at bounding box center [581, 110] width 25 height 25
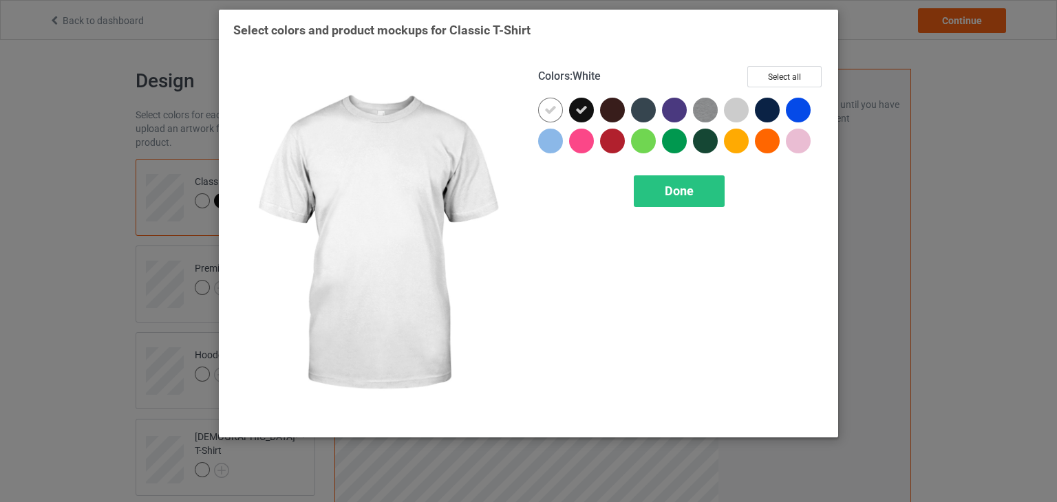
click at [553, 105] on icon at bounding box center [550, 110] width 12 height 12
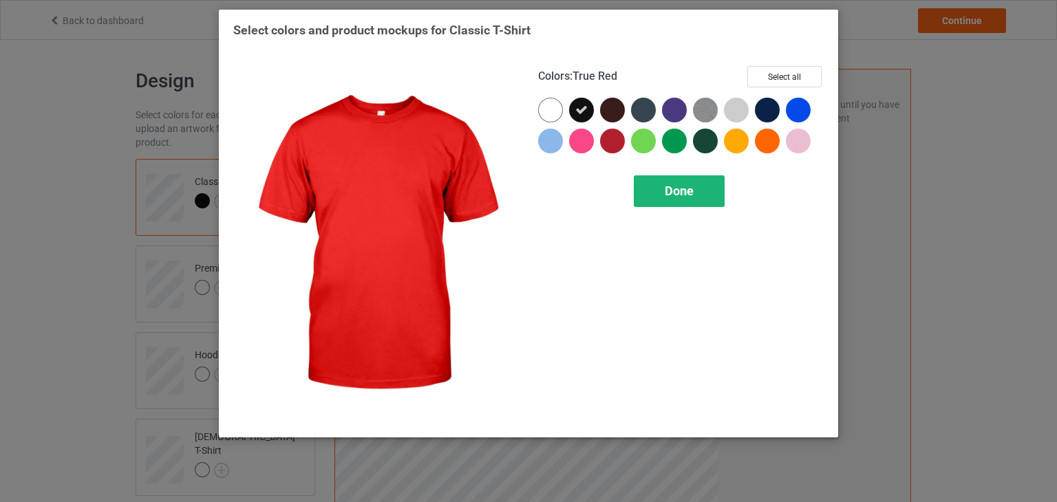
click at [661, 196] on div "Done" at bounding box center [679, 192] width 91 height 32
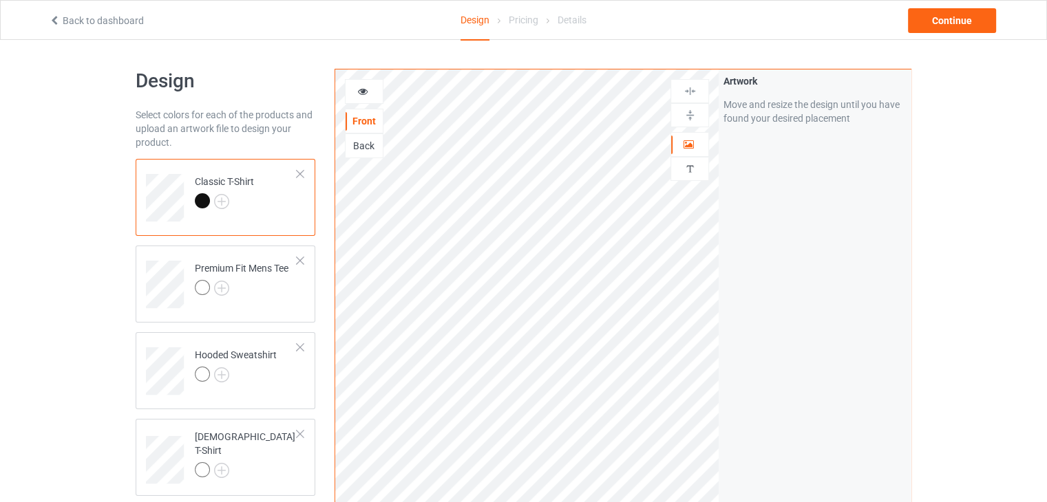
click at [225, 182] on div "Classic T-Shirt" at bounding box center [224, 191] width 59 height 33
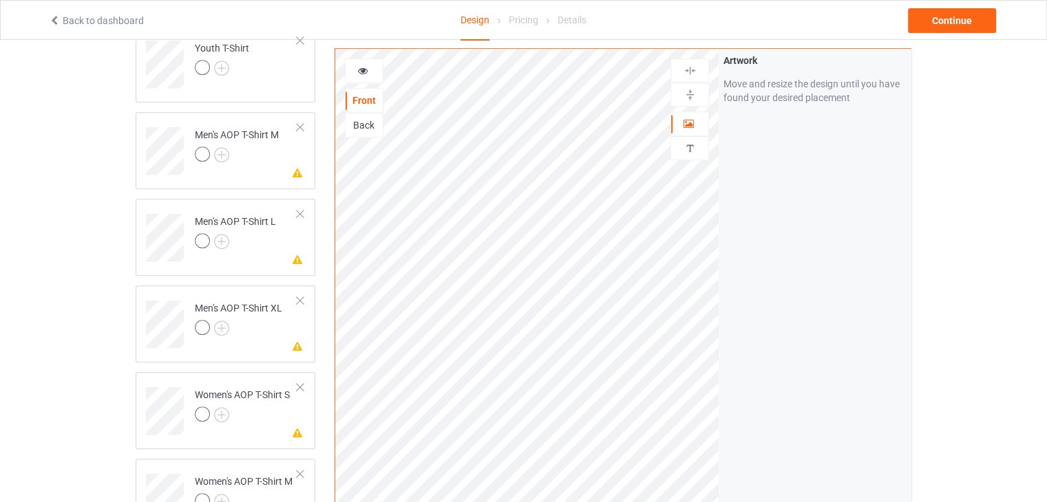
scroll to position [964, 0]
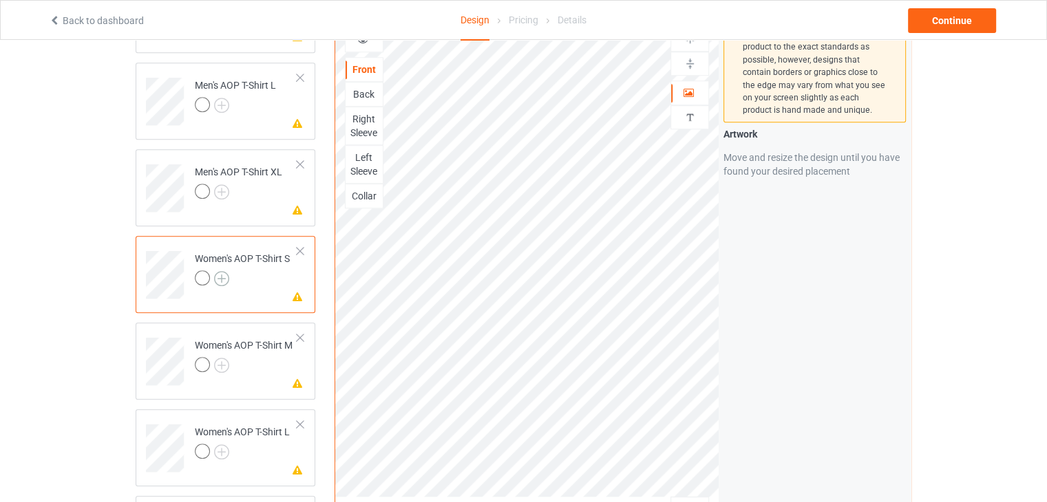
click at [223, 279] on img at bounding box center [221, 278] width 15 height 15
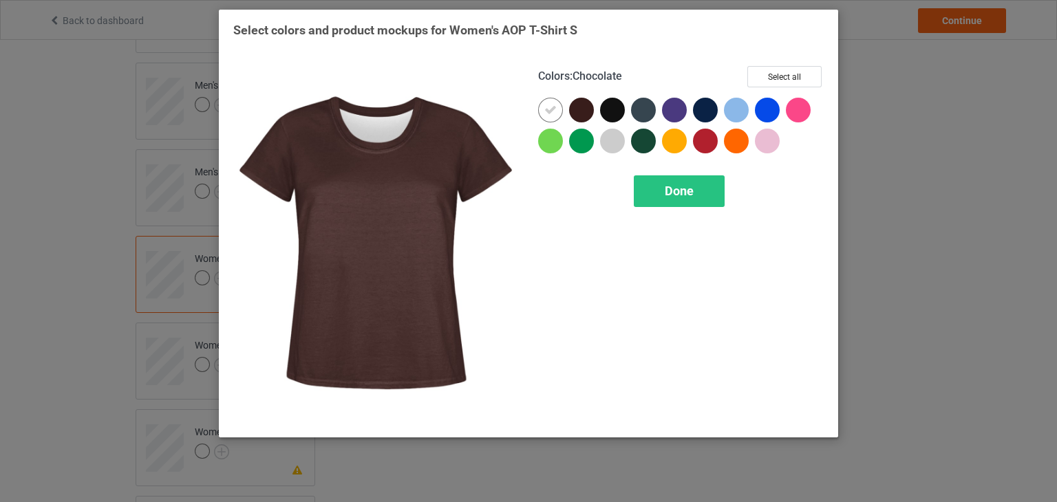
click at [584, 107] on div at bounding box center [581, 110] width 25 height 25
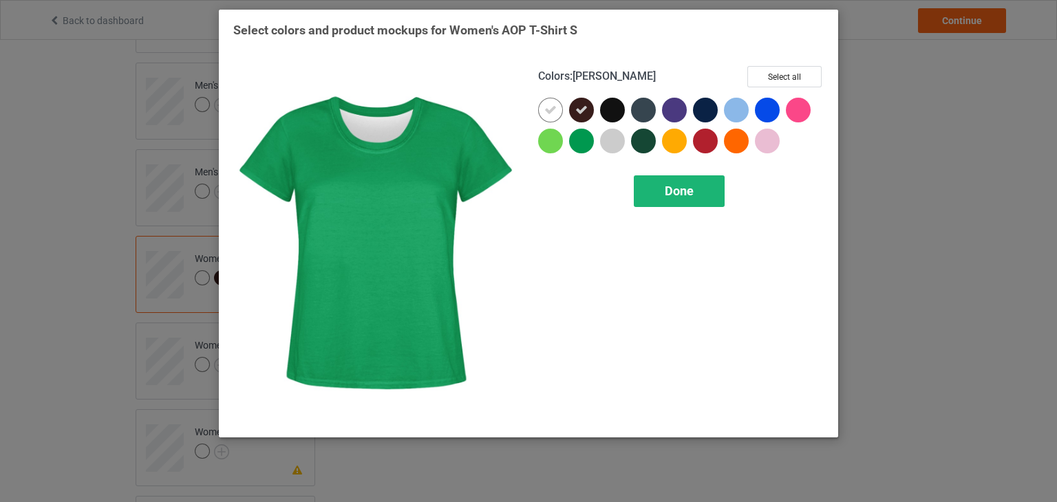
click at [671, 199] on div "Done" at bounding box center [679, 192] width 91 height 32
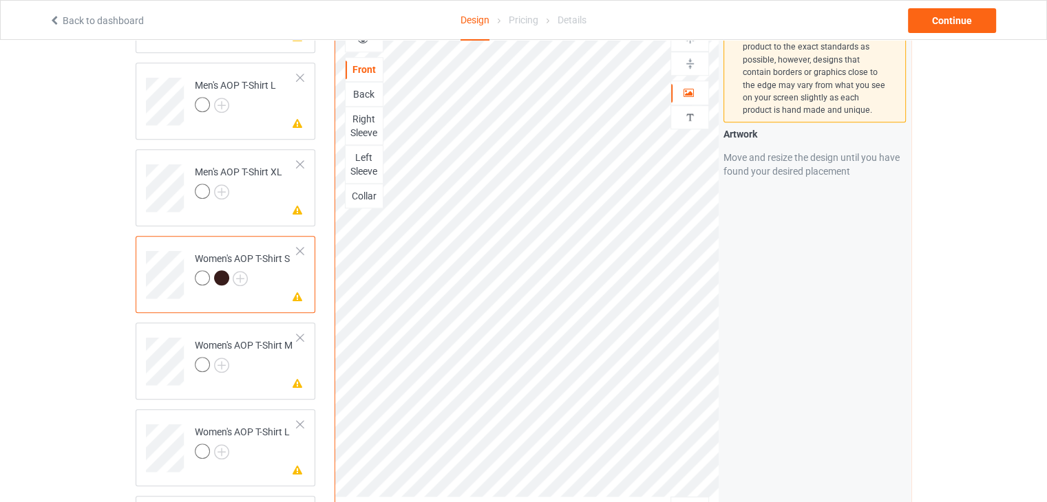
click at [204, 279] on div at bounding box center [202, 277] width 15 height 15
click at [237, 279] on img at bounding box center [240, 278] width 15 height 15
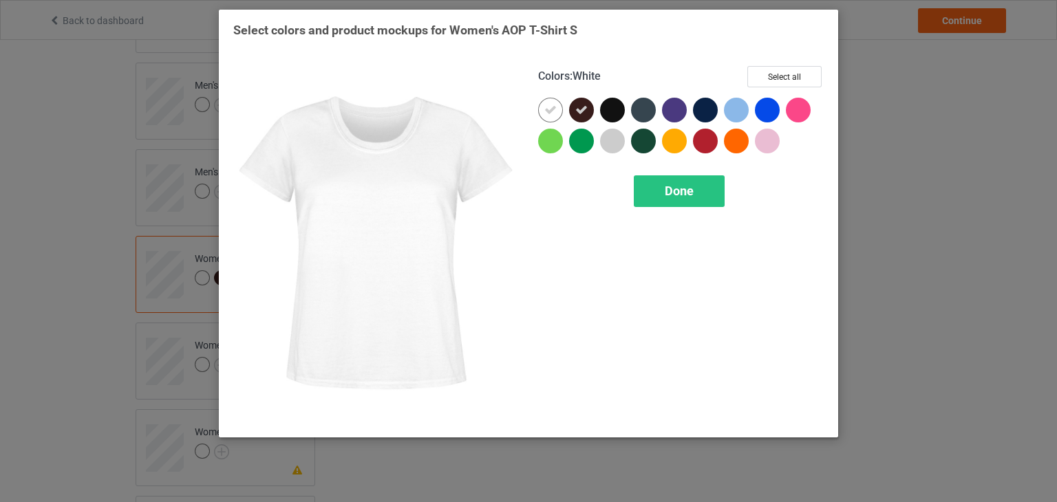
click at [554, 111] on icon at bounding box center [550, 110] width 12 height 12
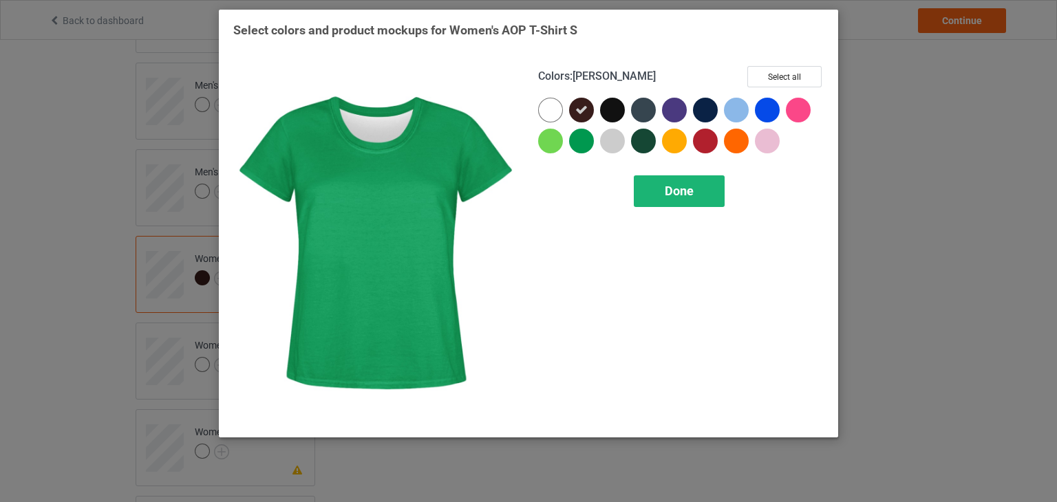
click at [657, 195] on div "Done" at bounding box center [679, 192] width 91 height 32
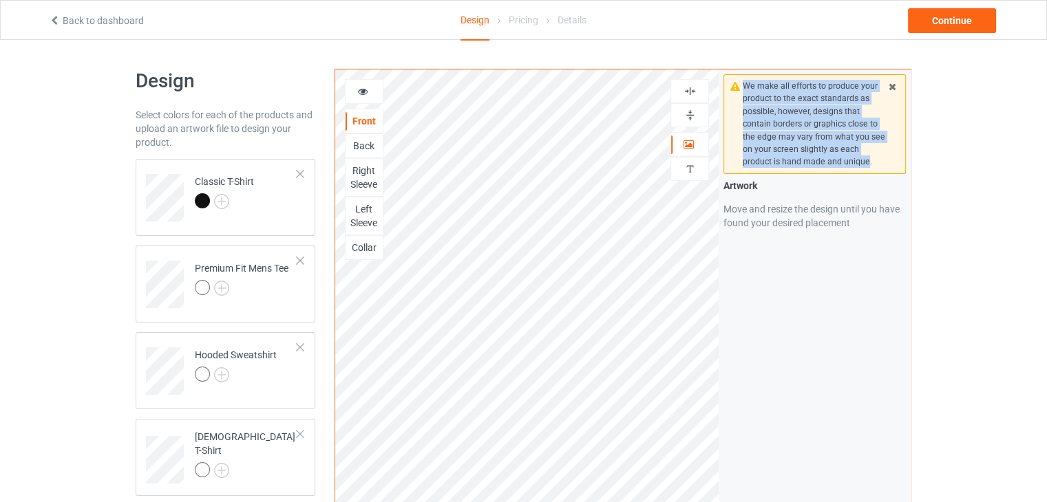
drag, startPoint x: 742, startPoint y: 83, endPoint x: 868, endPoint y: 162, distance: 148.4
click at [868, 162] on div "We make all efforts to produce your product to the exact standards as possible,…" at bounding box center [815, 124] width 144 height 89
copy div "We make all efforts to produce your product to the exact standards as possible,…"
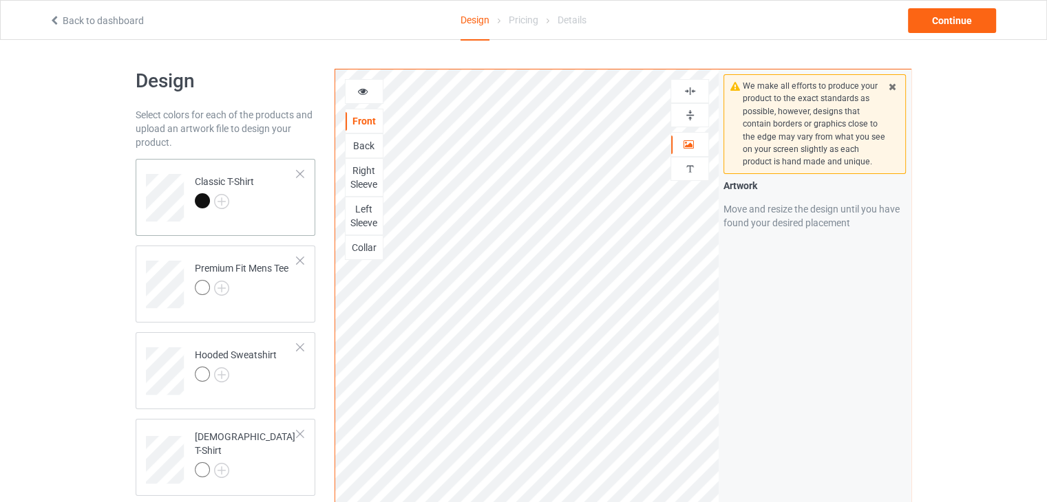
click at [203, 196] on div at bounding box center [202, 200] width 15 height 15
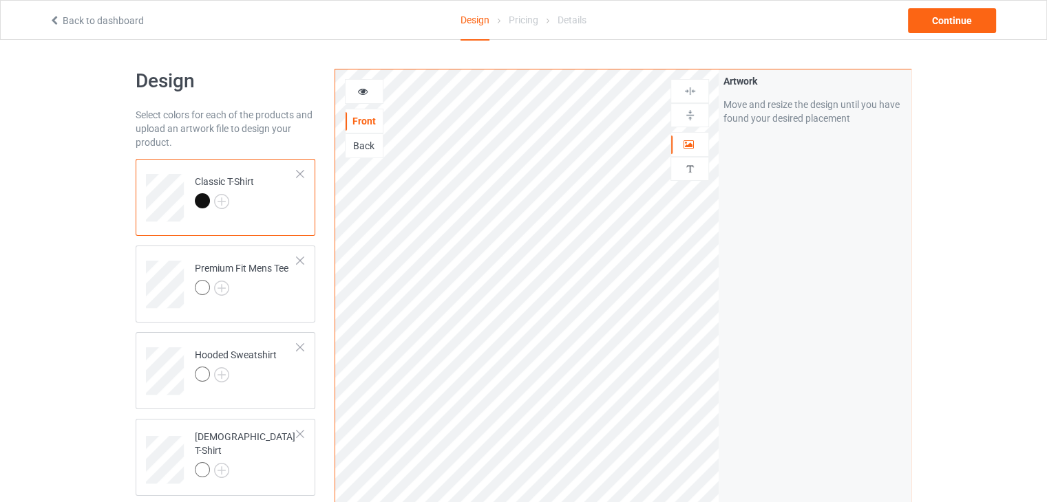
click at [363, 98] on div at bounding box center [364, 91] width 39 height 25
click at [368, 87] on icon at bounding box center [363, 90] width 12 height 10
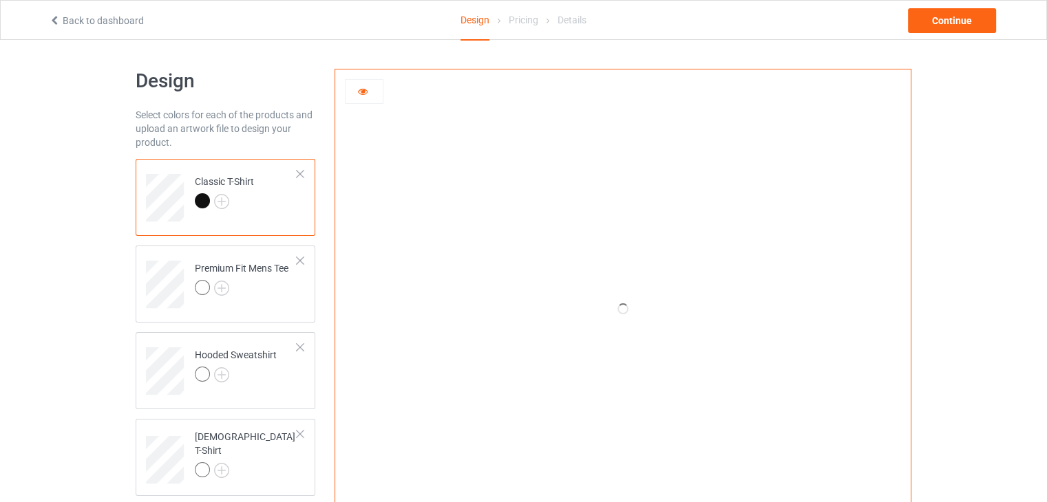
click at [368, 87] on icon at bounding box center [363, 90] width 12 height 10
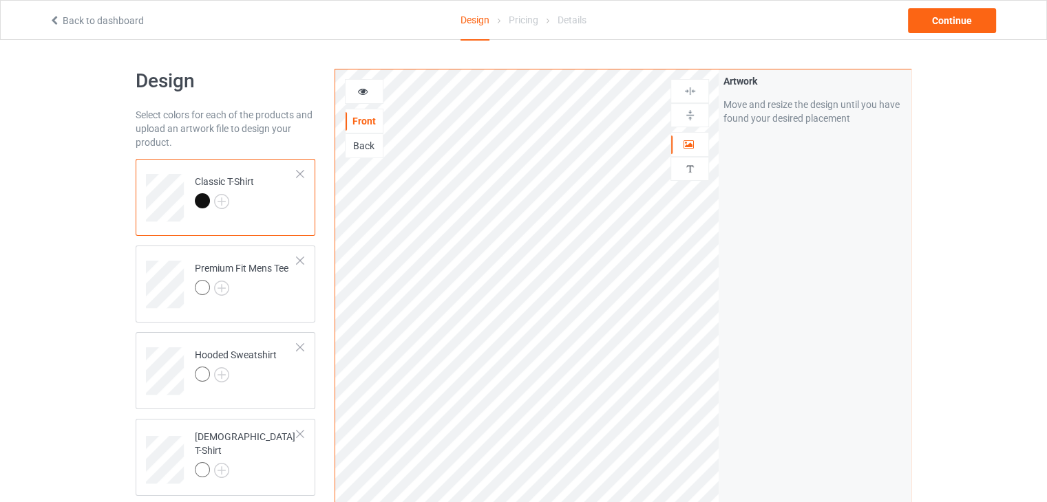
click at [195, 199] on div at bounding box center [202, 200] width 15 height 15
click at [687, 171] on img at bounding box center [689, 168] width 13 height 13
click at [819, 102] on div "Add text" at bounding box center [814, 105] width 182 height 25
click at [920, 31] on div "Continue" at bounding box center [952, 20] width 88 height 25
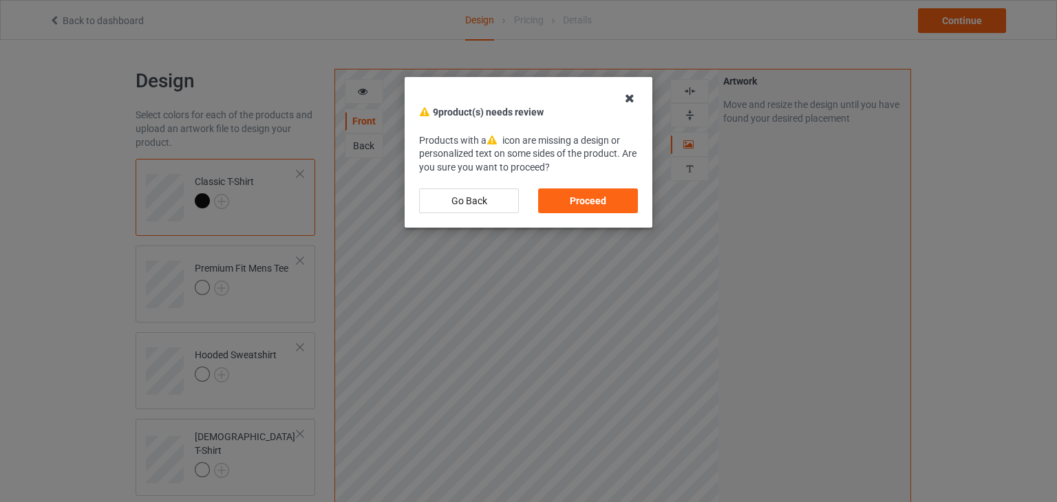
click at [635, 93] on icon at bounding box center [630, 98] width 22 height 22
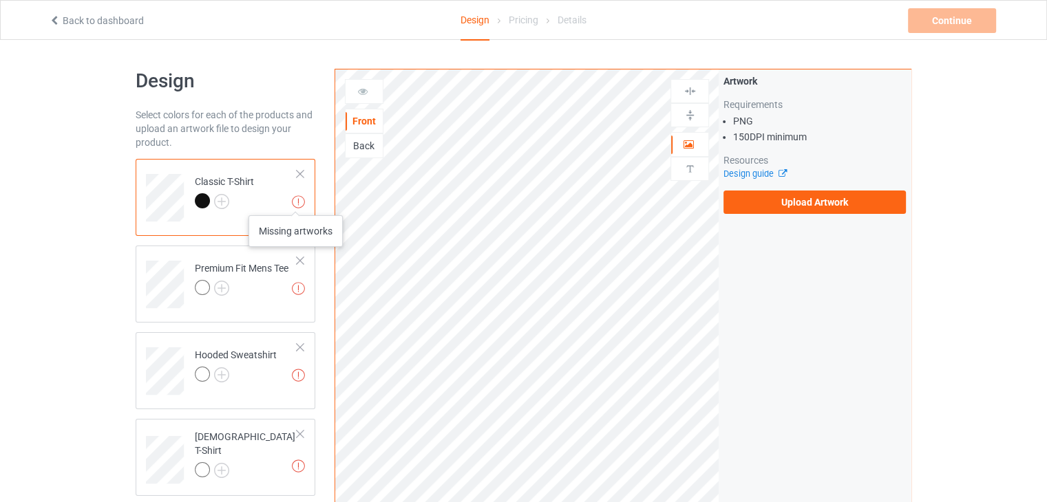
click at [295, 202] on img at bounding box center [298, 201] width 13 height 13
click at [821, 204] on label "Upload Artwork" at bounding box center [814, 202] width 182 height 23
click at [0, 0] on input "Upload Artwork" at bounding box center [0, 0] width 0 height 0
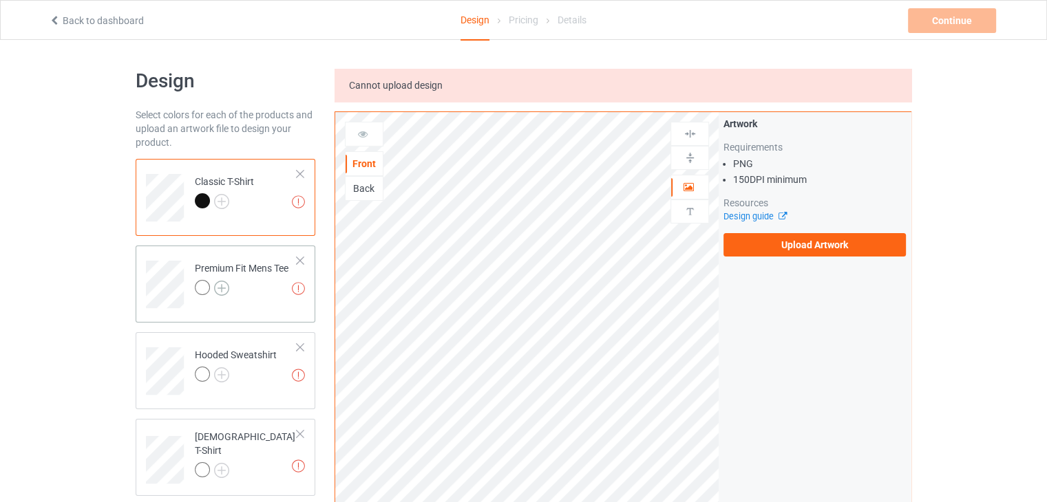
click at [223, 288] on img at bounding box center [221, 288] width 15 height 15
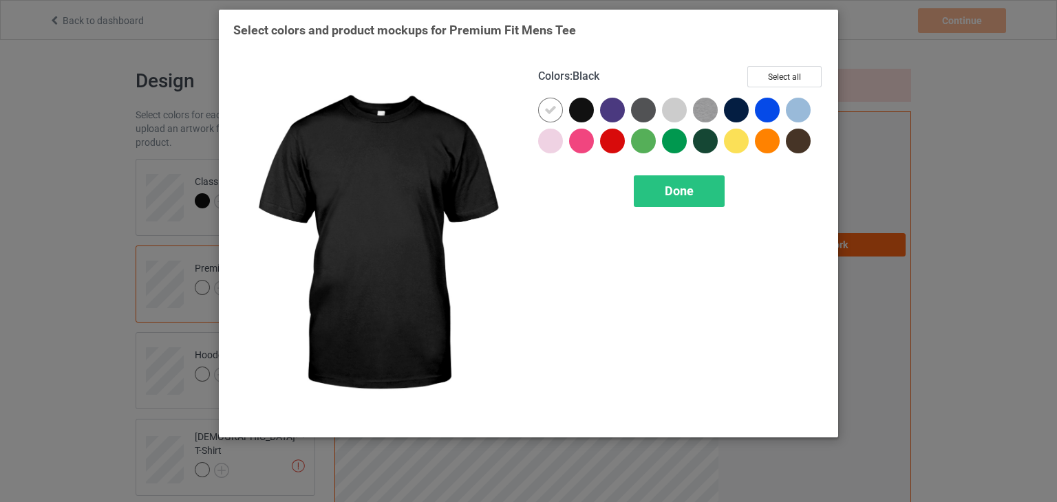
click at [585, 116] on div at bounding box center [581, 110] width 25 height 25
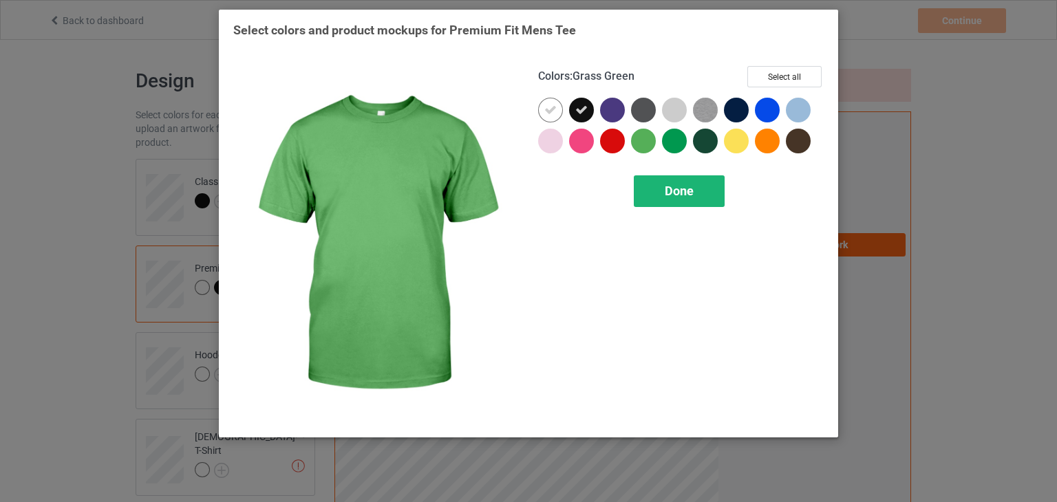
click at [648, 184] on div "Done" at bounding box center [679, 192] width 91 height 32
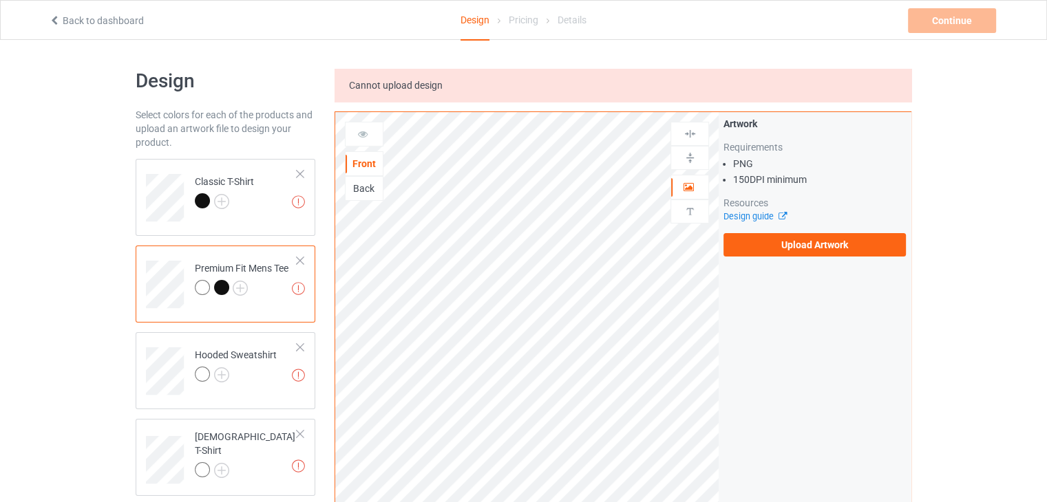
click at [254, 270] on div "Premium Fit Mens Tee" at bounding box center [242, 278] width 94 height 33
click at [804, 248] on label "Upload Artwork" at bounding box center [814, 244] width 182 height 23
click at [0, 0] on input "Upload Artwork" at bounding box center [0, 0] width 0 height 0
click at [198, 201] on div at bounding box center [202, 200] width 15 height 15
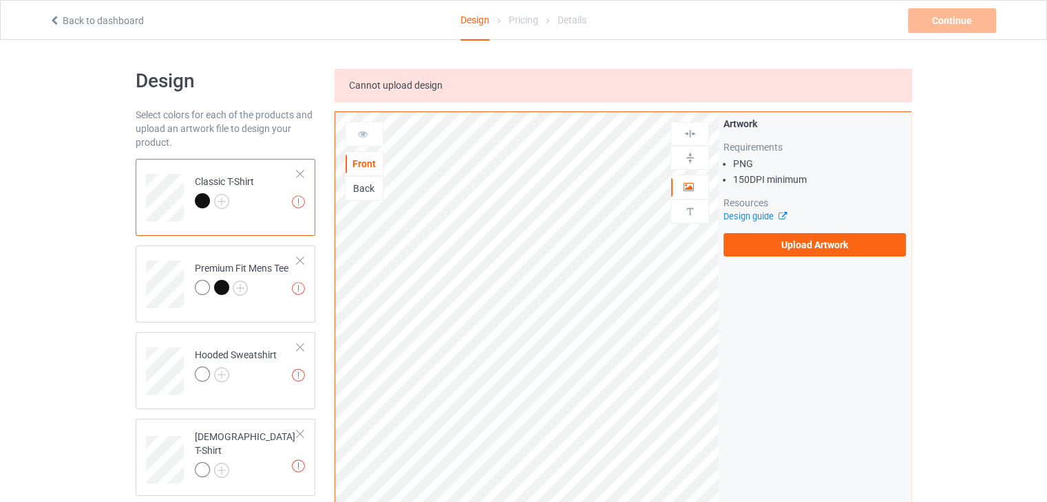
click at [364, 187] on div "Back" at bounding box center [364, 189] width 37 height 14
click at [364, 163] on div "Front" at bounding box center [364, 164] width 37 height 14
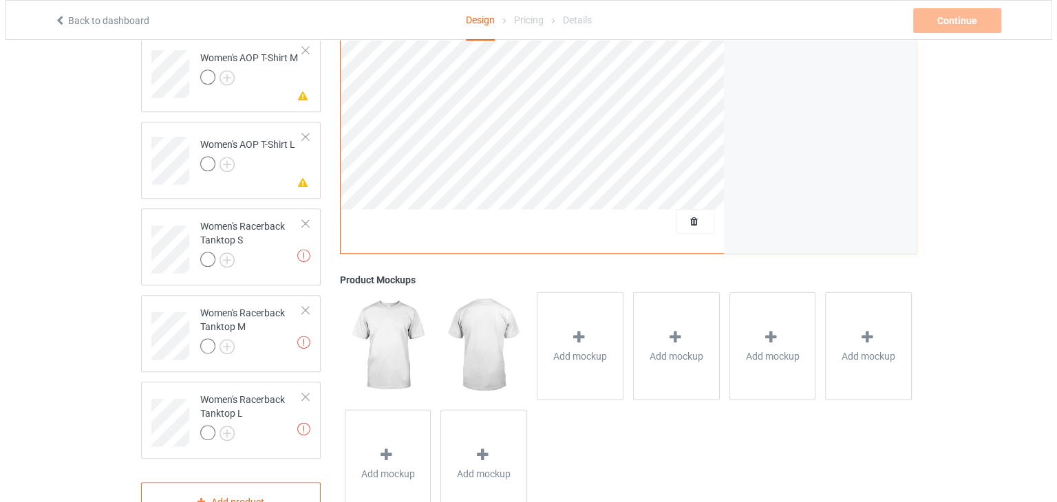
scroll to position [1301, 0]
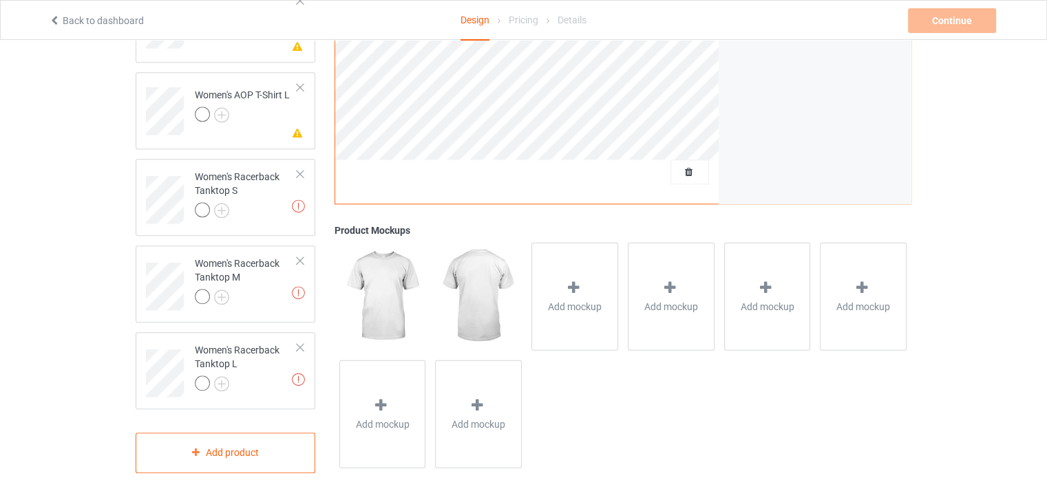
click at [411, 310] on img at bounding box center [382, 296] width 86 height 107
click at [380, 301] on img at bounding box center [382, 296] width 86 height 107
click at [437, 309] on img at bounding box center [478, 296] width 86 height 107
click at [372, 418] on span "Add mockup" at bounding box center [383, 425] width 54 height 14
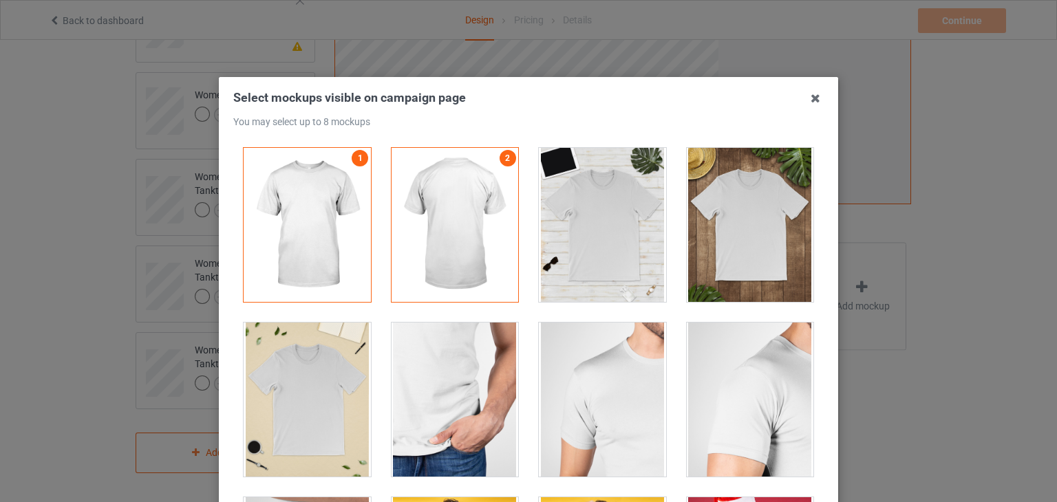
click at [582, 237] on div at bounding box center [602, 225] width 127 height 154
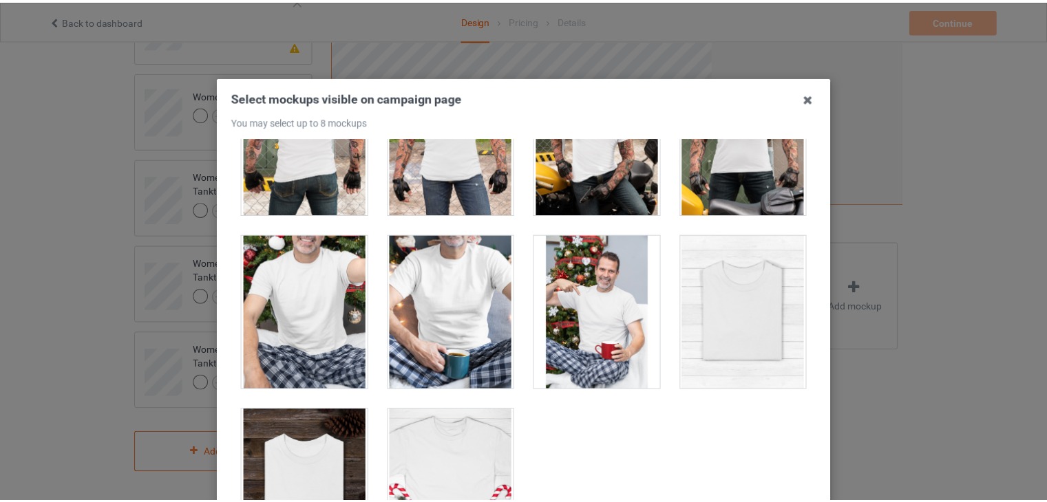
scroll to position [4311, 0]
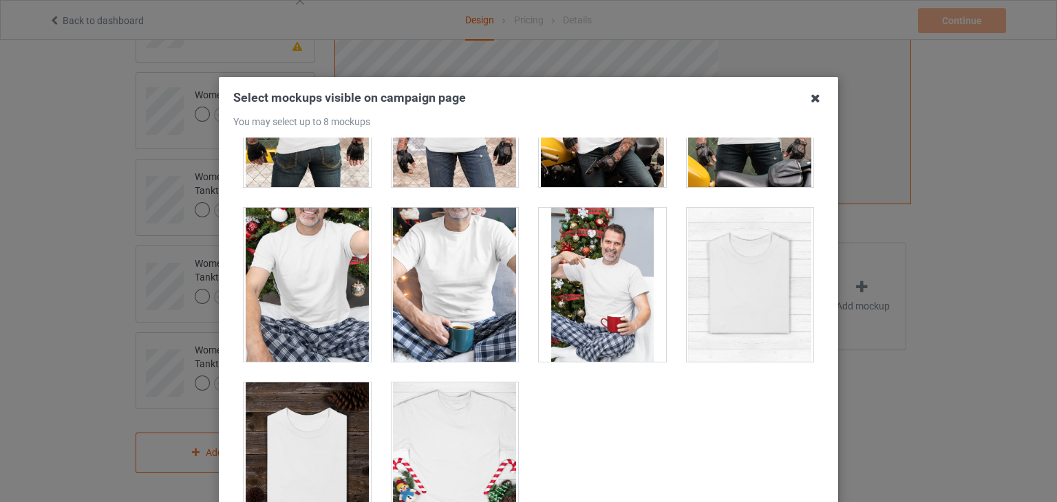
click at [805, 102] on icon at bounding box center [816, 98] width 22 height 22
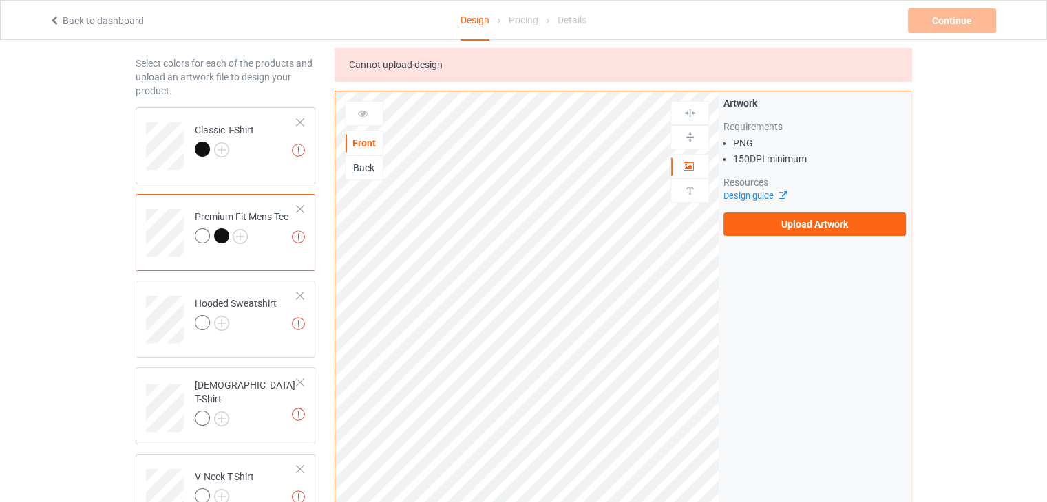
scroll to position [0, 0]
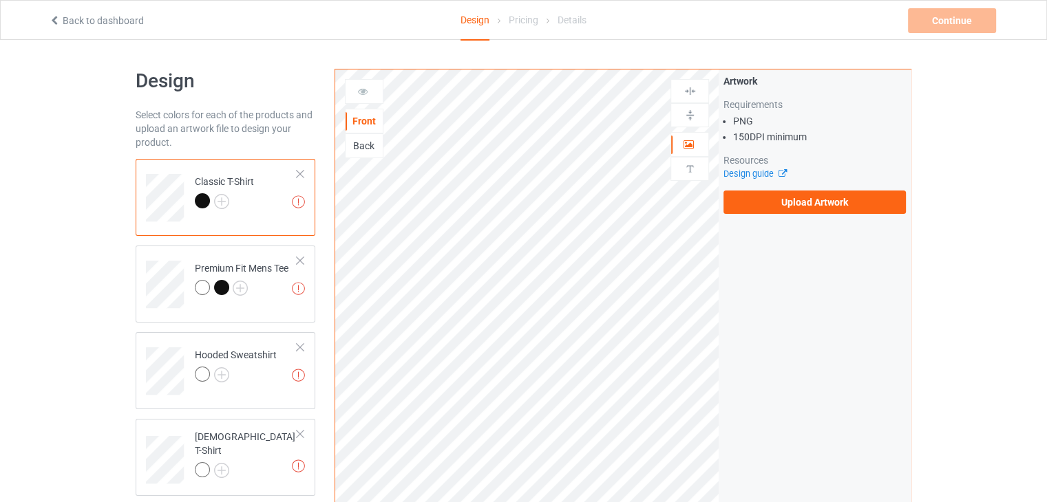
click at [202, 197] on div at bounding box center [202, 200] width 15 height 15
